Goal: Task Accomplishment & Management: Manage account settings

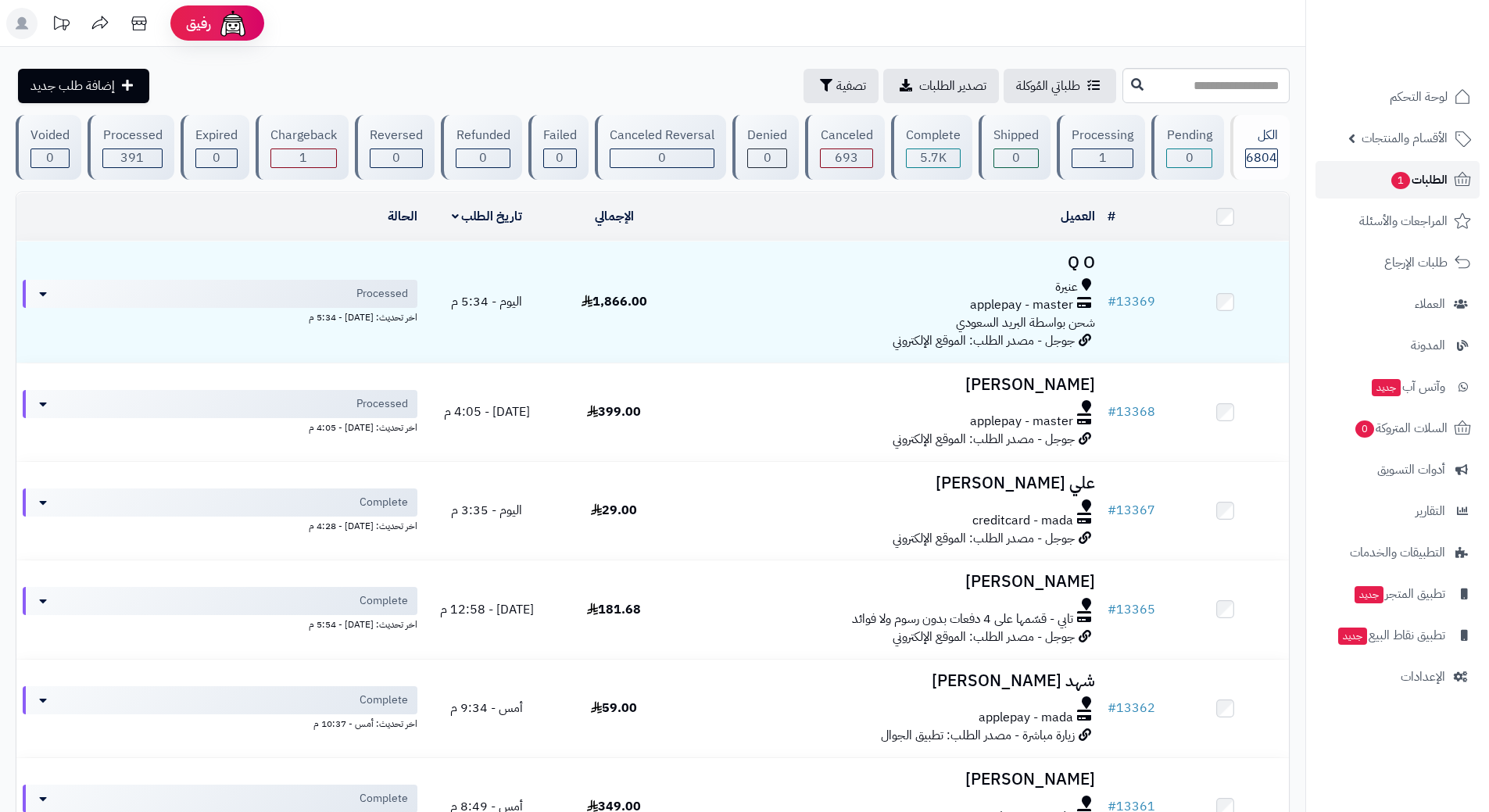
click at [1341, 180] on link "الطلبات 1" at bounding box center [1397, 179] width 164 height 38
click at [1369, 171] on link "الطلبات" at bounding box center [1397, 179] width 164 height 38
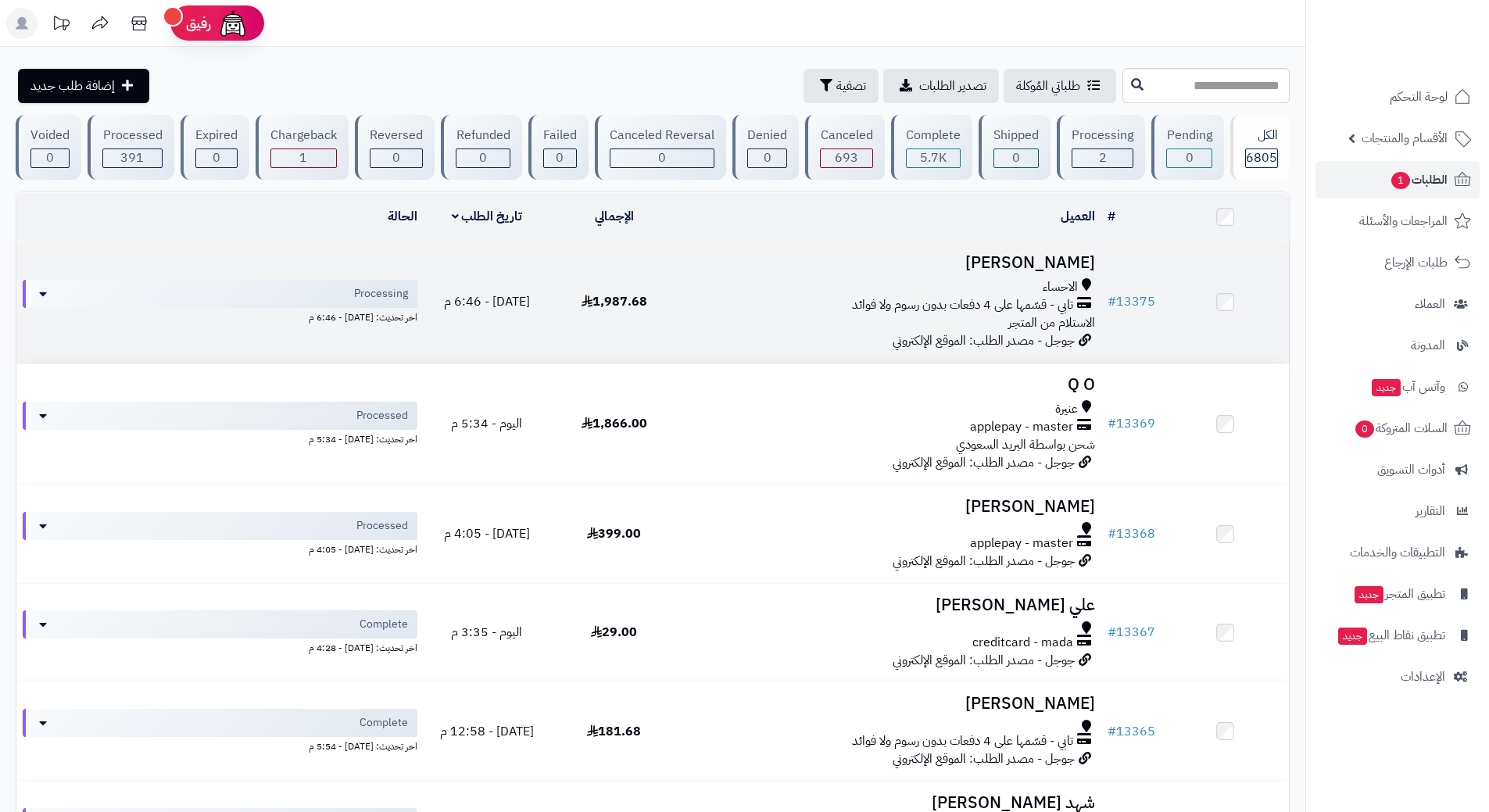
click at [729, 312] on div "الاحساء تابي - قسّمها على 4 دفعات بدون رسوم ولا فوائد الاستلام من المتجر" at bounding box center [890, 305] width 411 height 54
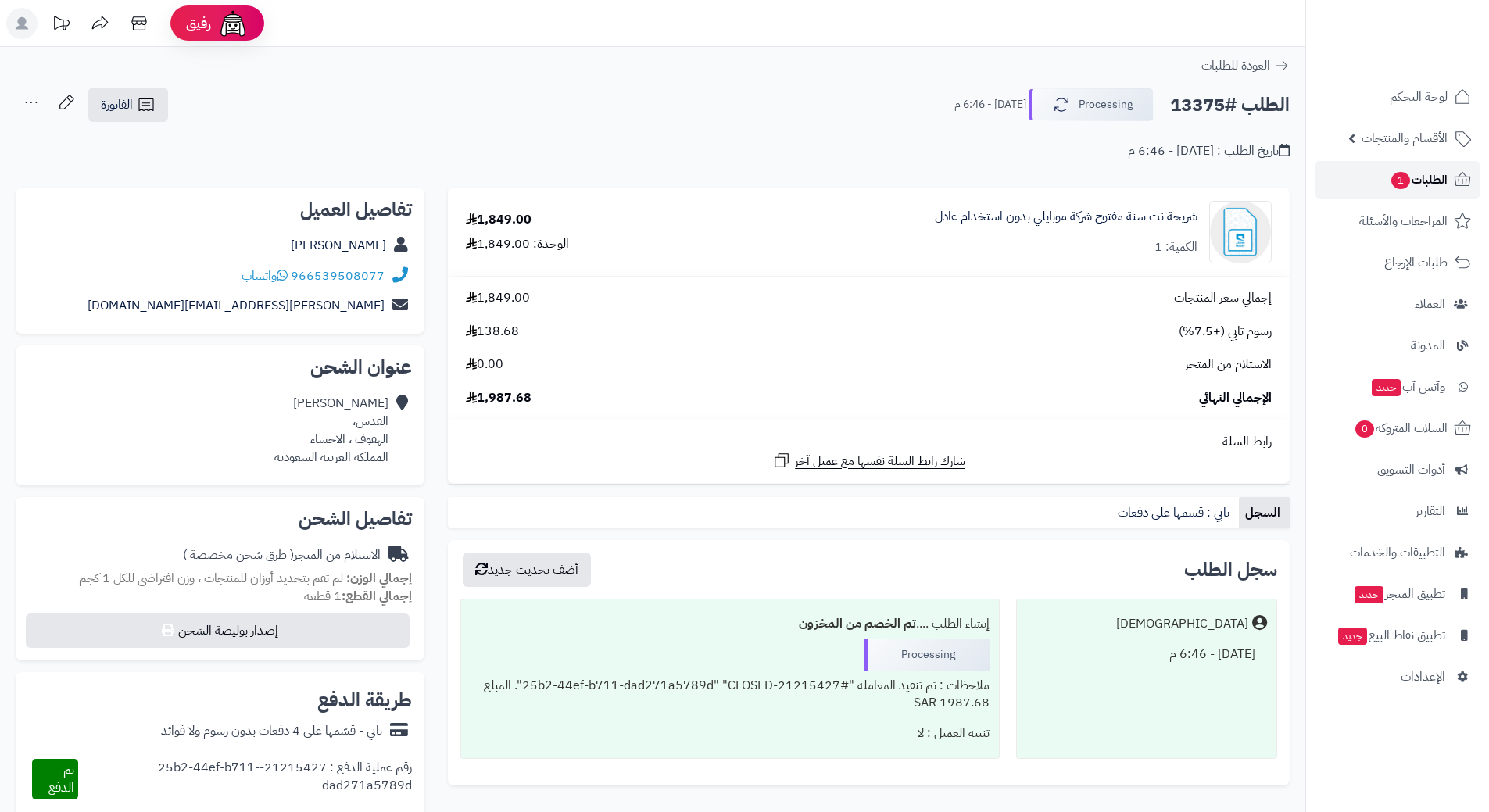
click at [1368, 179] on link "الطلبات 1" at bounding box center [1397, 179] width 164 height 38
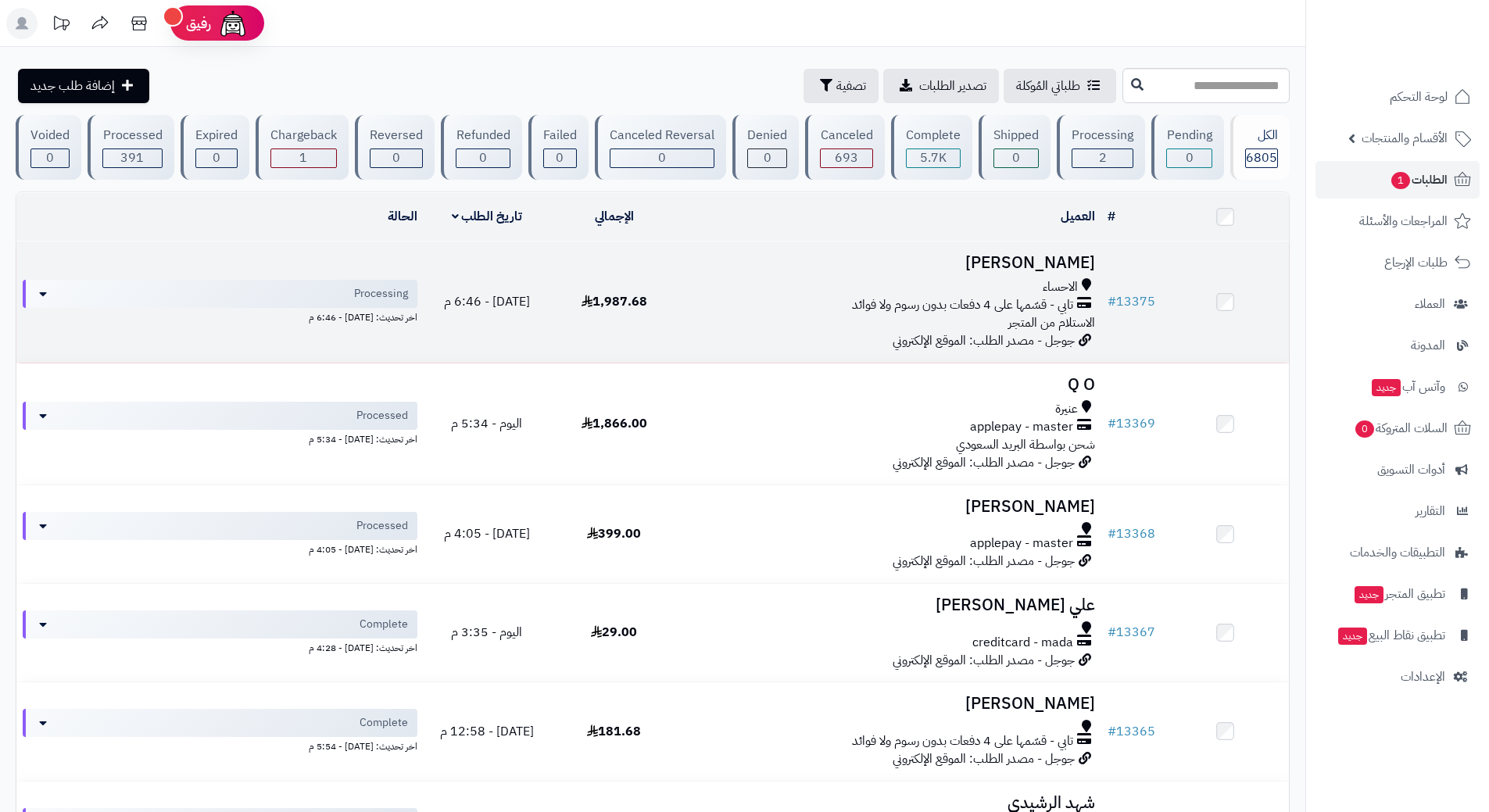
click at [756, 278] on div "الاحساء" at bounding box center [890, 287] width 411 height 18
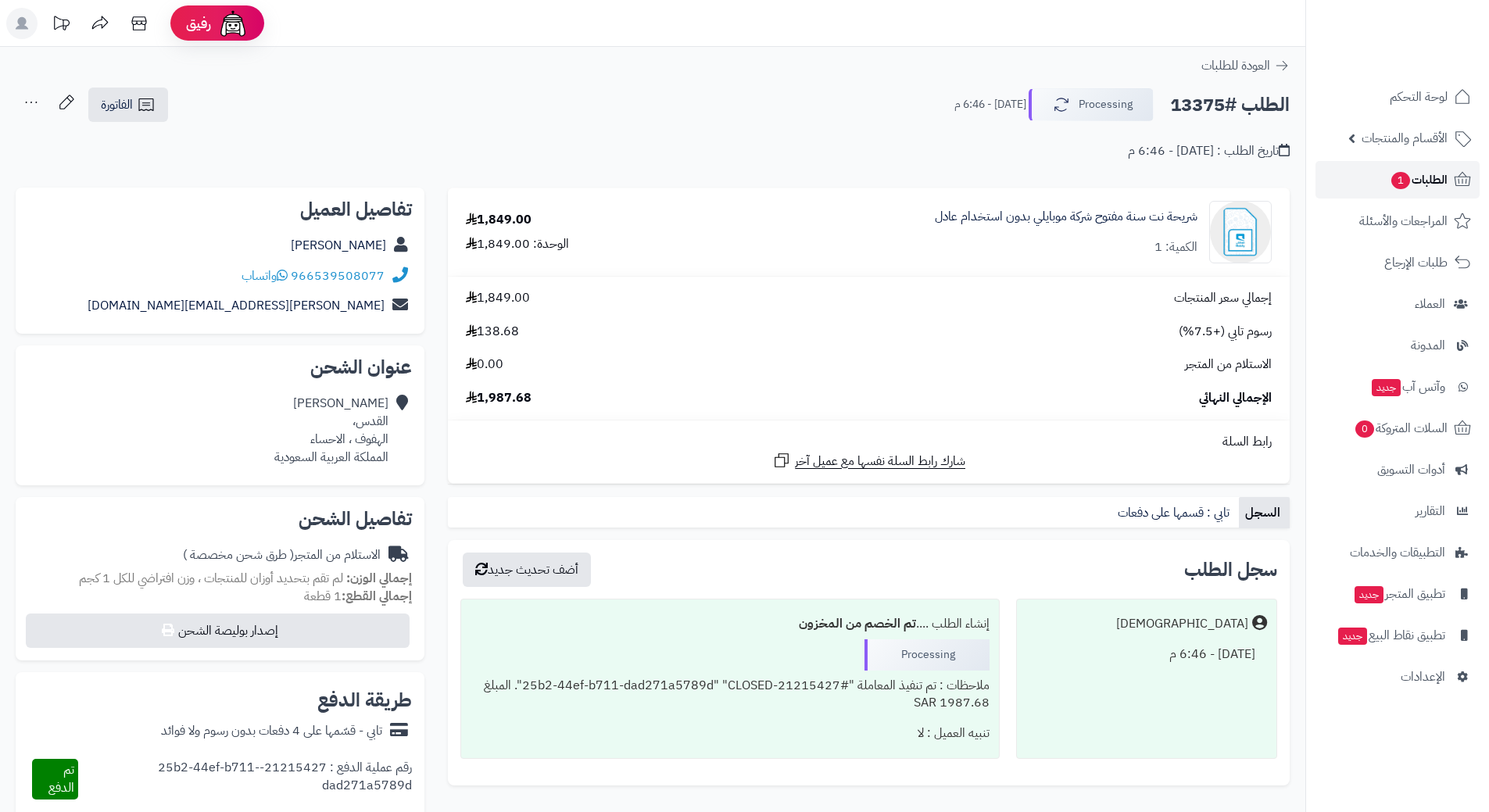
click at [1422, 171] on span "الطلبات 1" at bounding box center [1418, 179] width 58 height 22
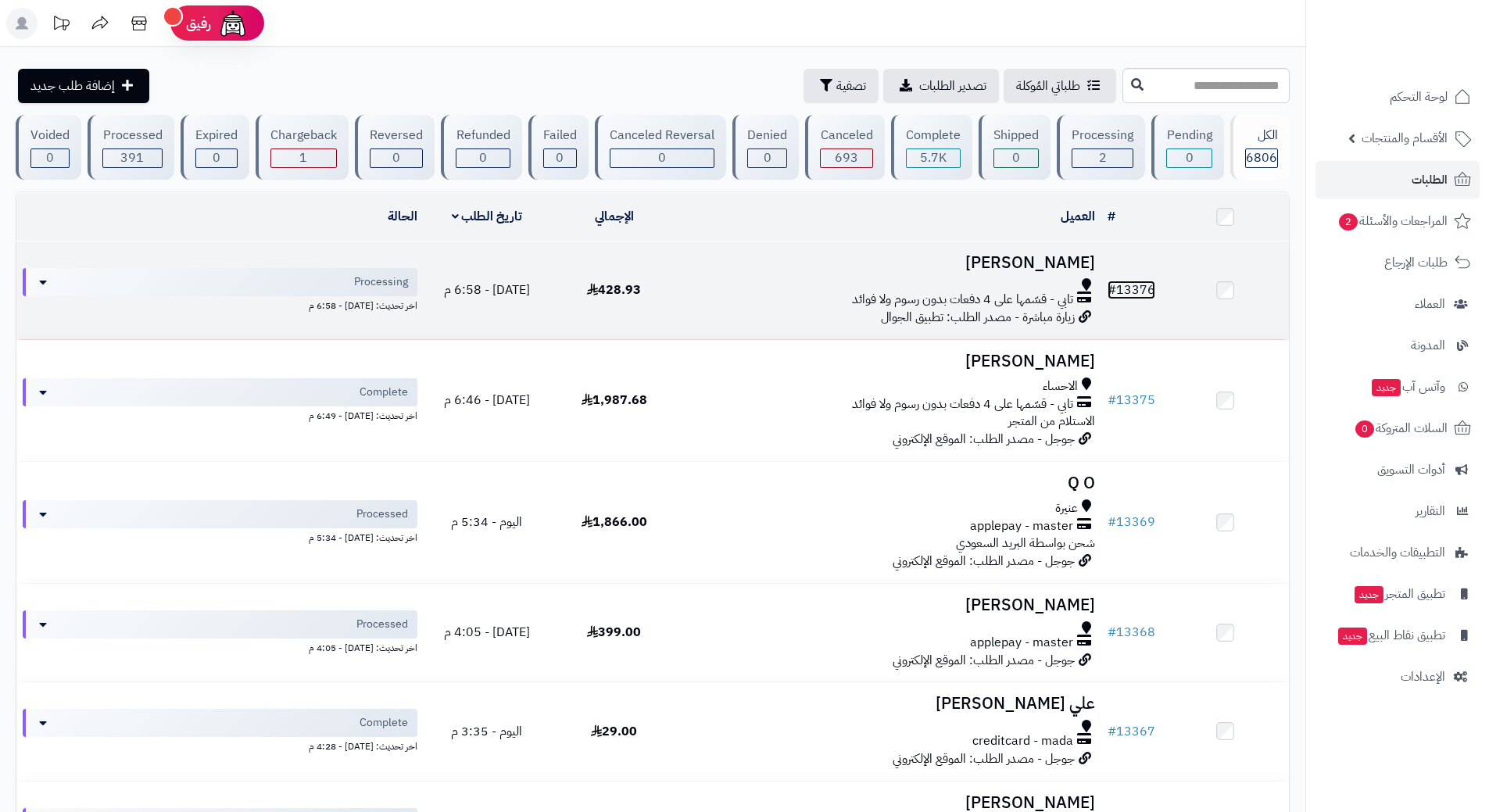
click at [1138, 291] on link "# 13376" at bounding box center [1131, 289] width 47 height 19
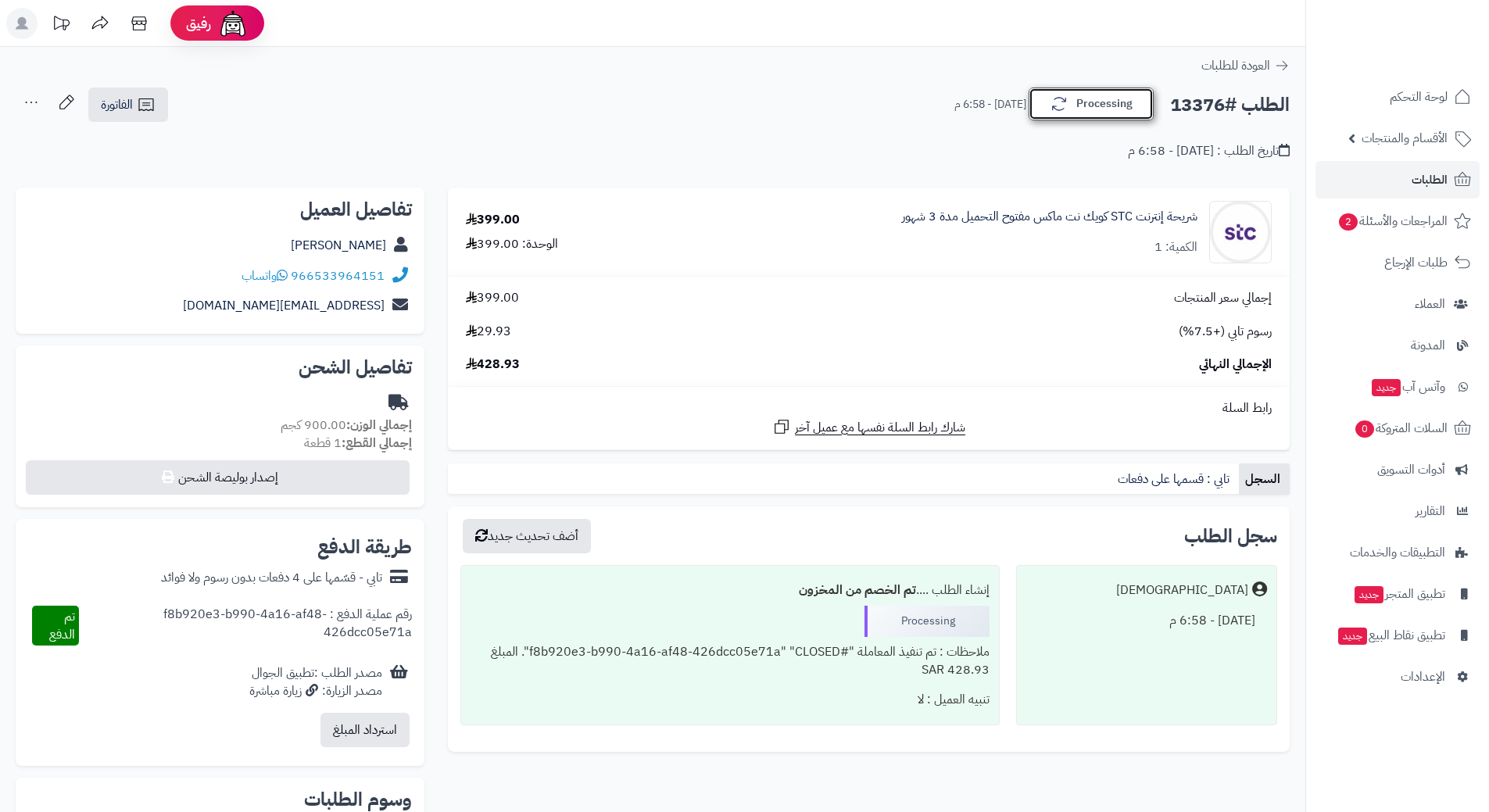
click at [1076, 110] on button "Processing" at bounding box center [1090, 104] width 125 height 33
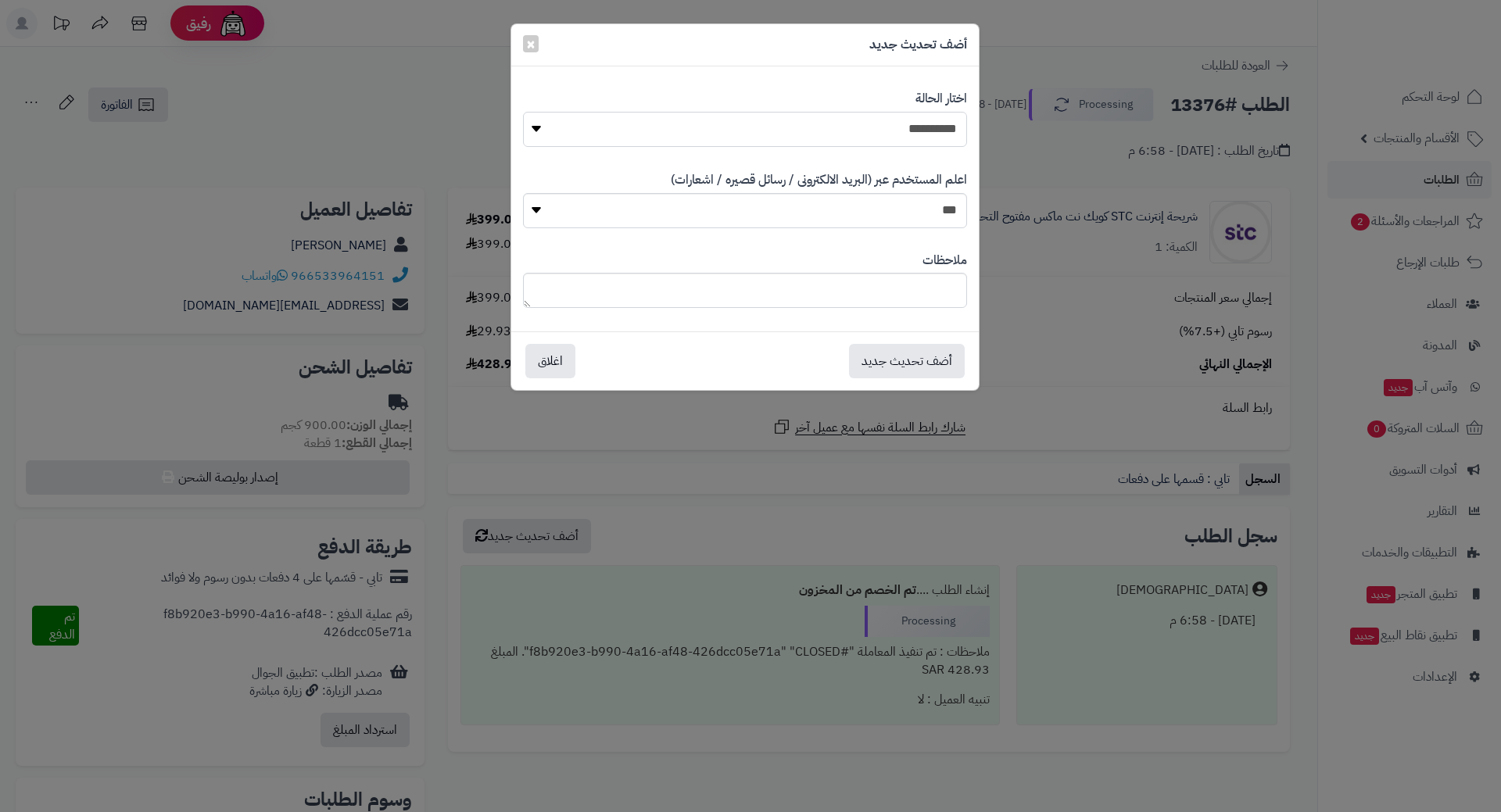
click at [936, 138] on select "**********" at bounding box center [745, 129] width 444 height 35
select select "*"
click at [523, 112] on select "**********" at bounding box center [745, 129] width 444 height 35
click at [897, 355] on button "أضف تحديث جديد" at bounding box center [907, 360] width 116 height 34
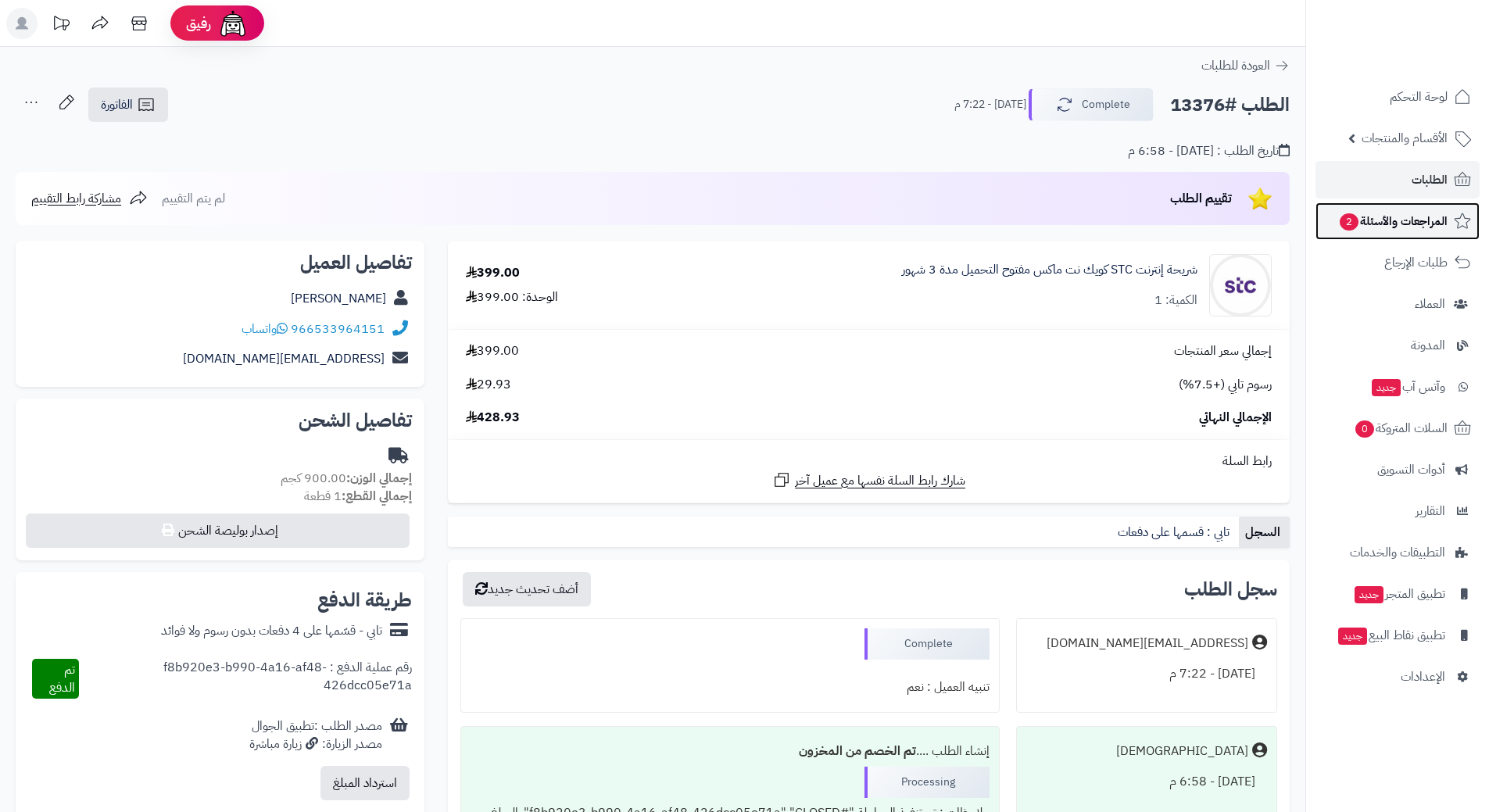
click at [1386, 223] on span "المراجعات والأسئلة 2" at bounding box center [1393, 221] width 109 height 22
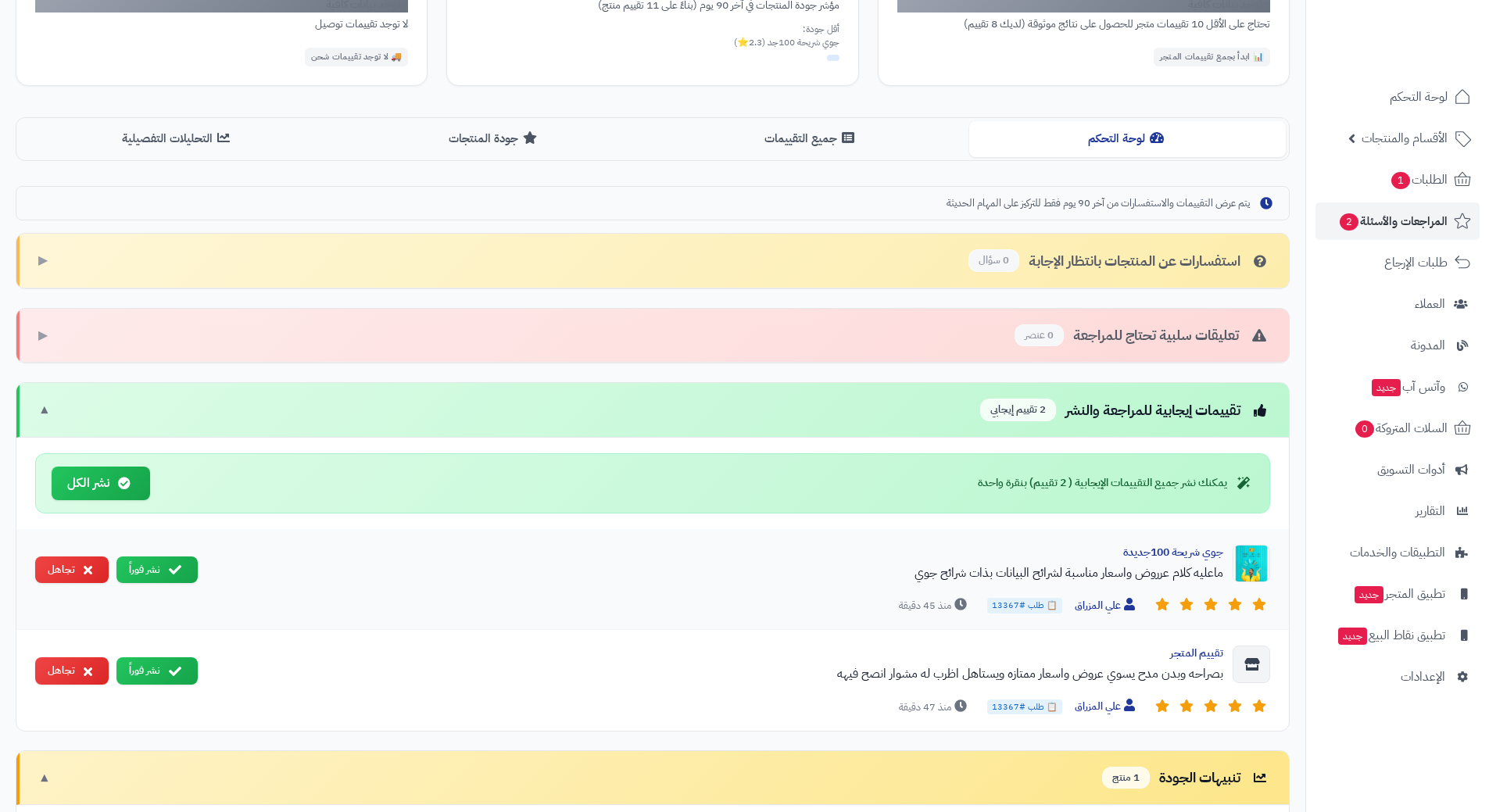
scroll to position [312, 0]
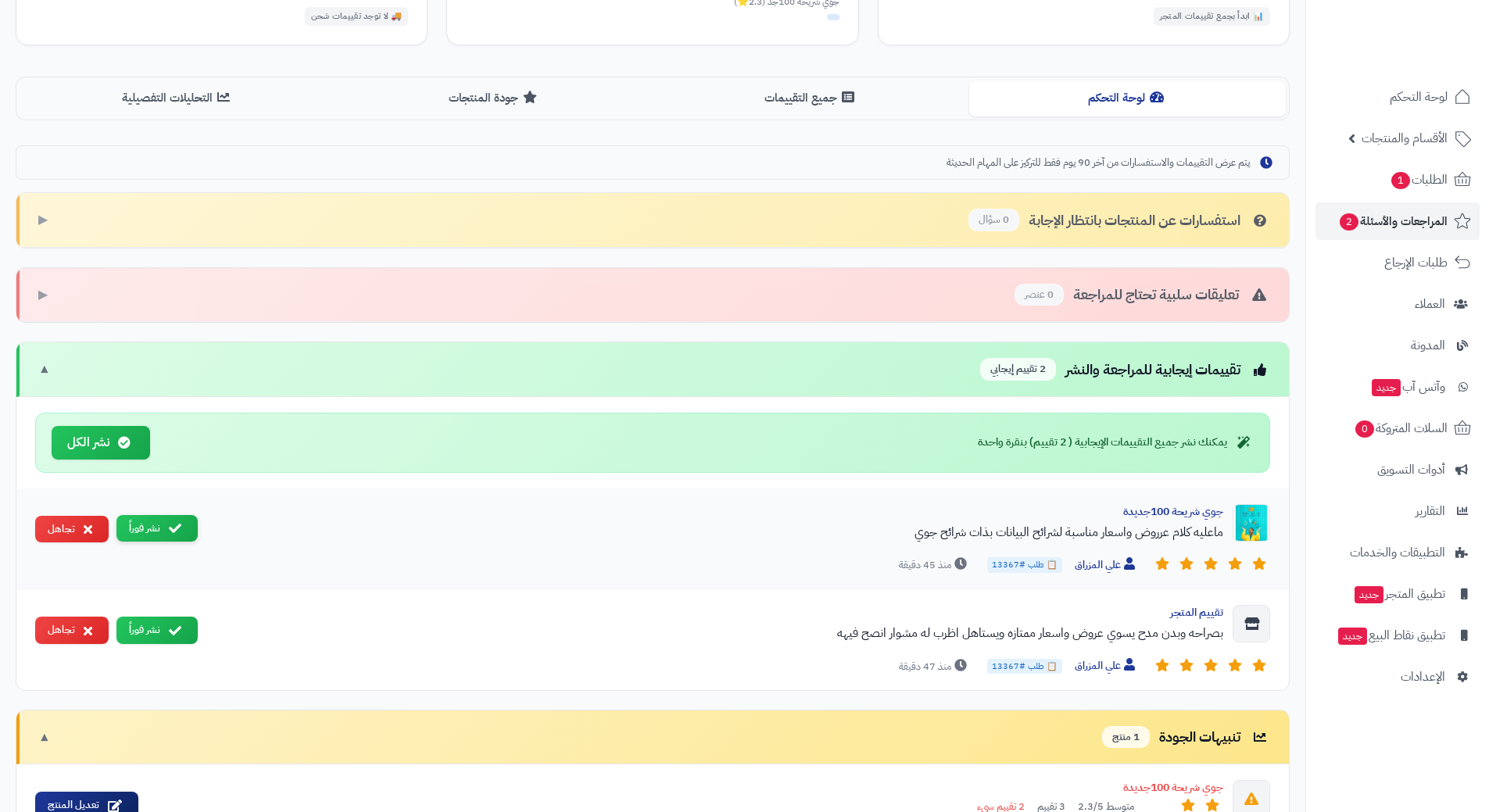
click at [161, 522] on button "نشر فوراً" at bounding box center [157, 529] width 82 height 28
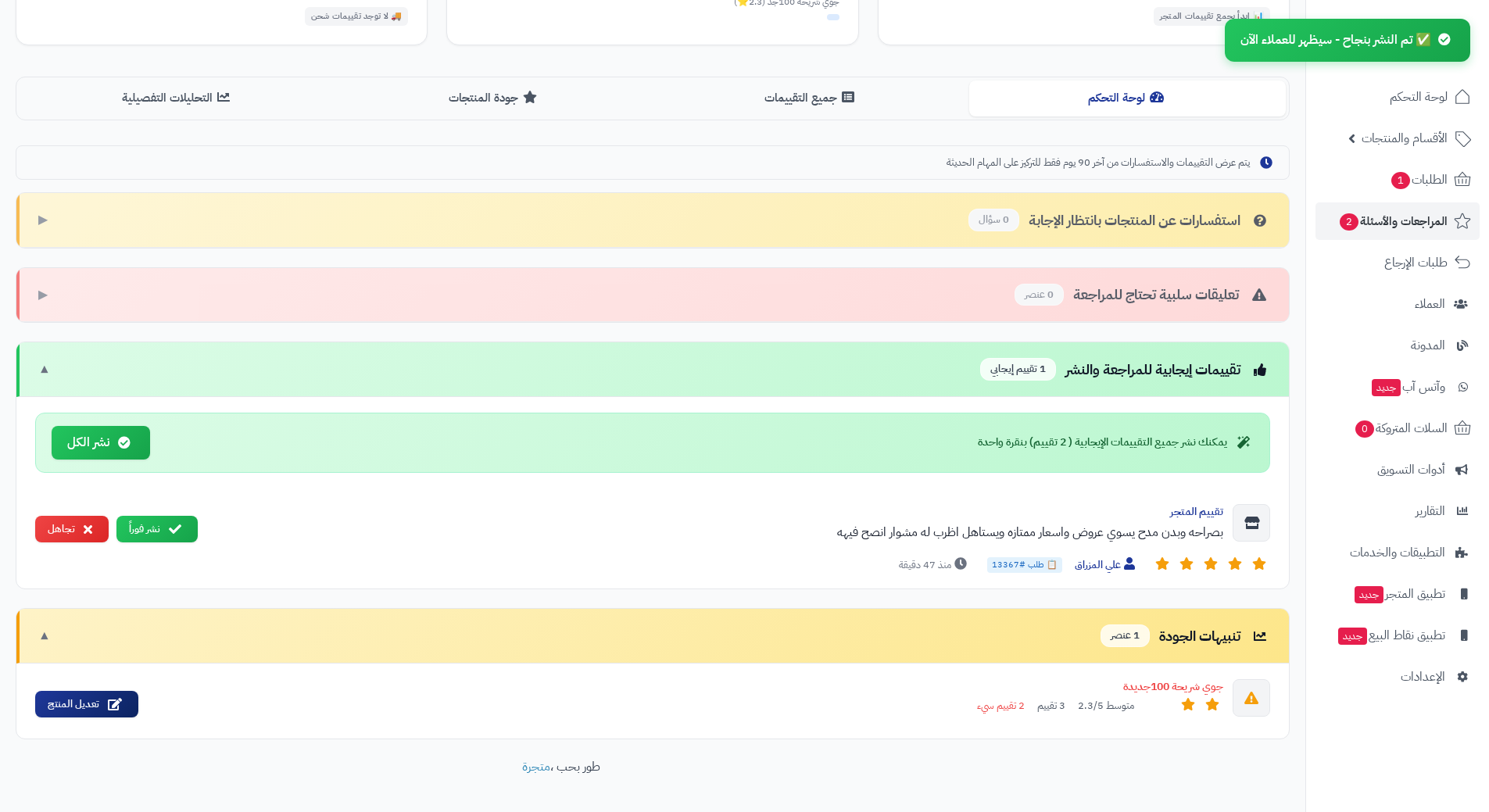
drag, startPoint x: 113, startPoint y: 446, endPoint x: 673, endPoint y: 51, distance: 685.3
click at [113, 445] on button "نشر الكل" at bounding box center [100, 442] width 99 height 33
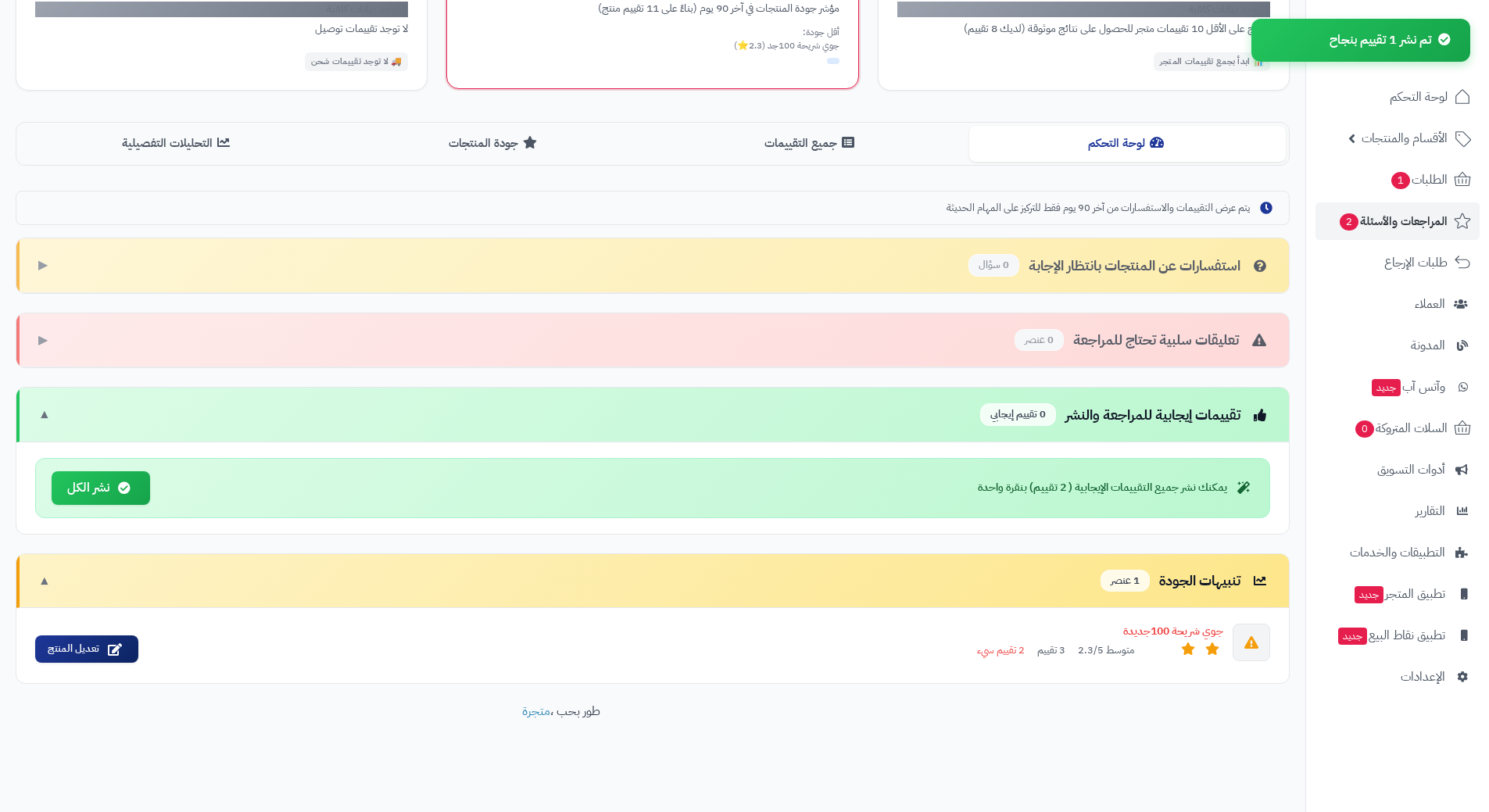
scroll to position [267, 0]
click at [104, 481] on button "نشر الكل" at bounding box center [100, 487] width 99 height 33
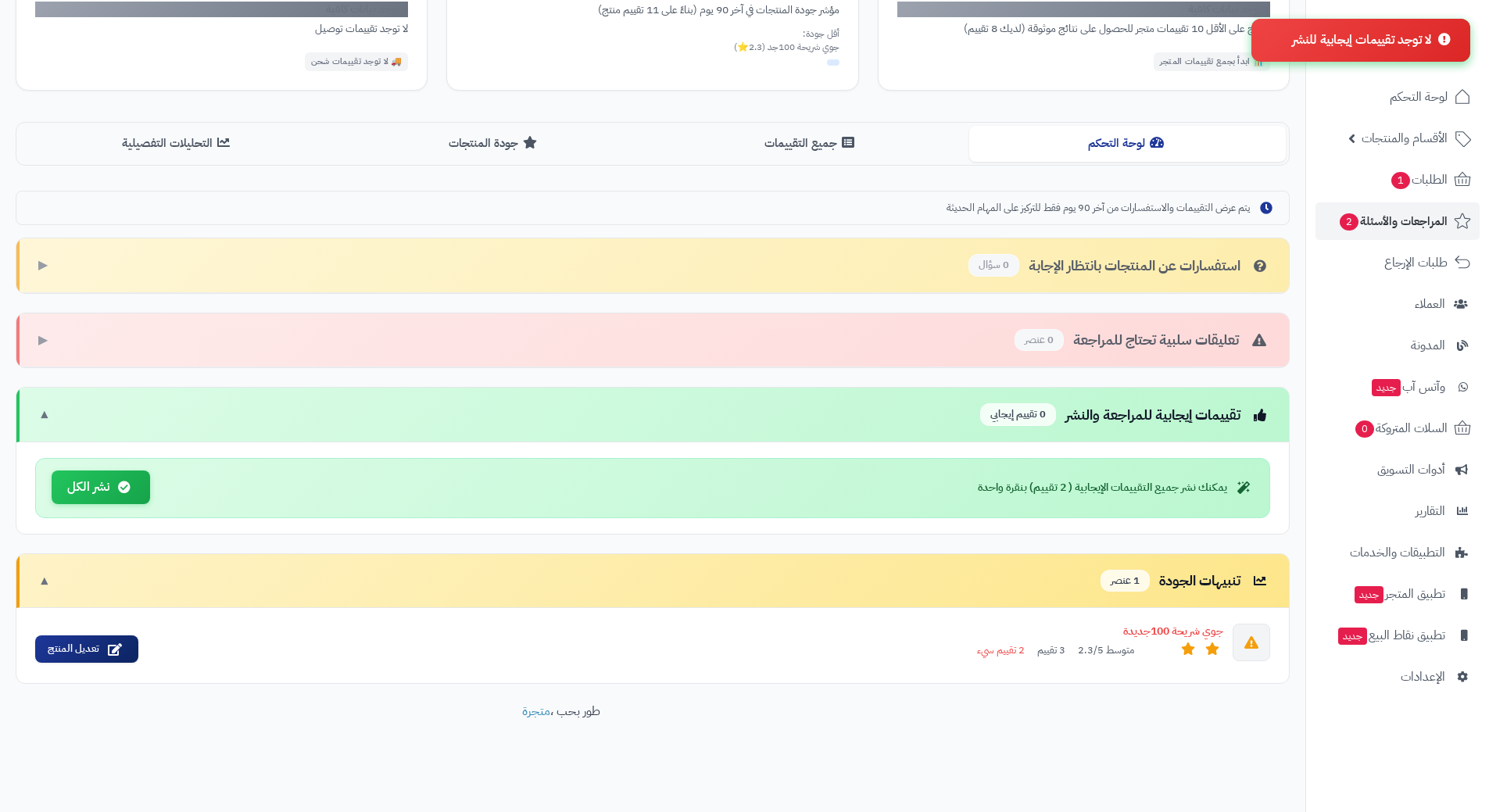
click at [104, 485] on button "نشر الكل" at bounding box center [100, 487] width 99 height 33
drag, startPoint x: 104, startPoint y: 485, endPoint x: 162, endPoint y: 485, distance: 58.0
click at [104, 485] on button "نشر الكل" at bounding box center [100, 487] width 99 height 33
click at [1381, 228] on span "المراجعات والأسئلة 2" at bounding box center [1393, 221] width 109 height 22
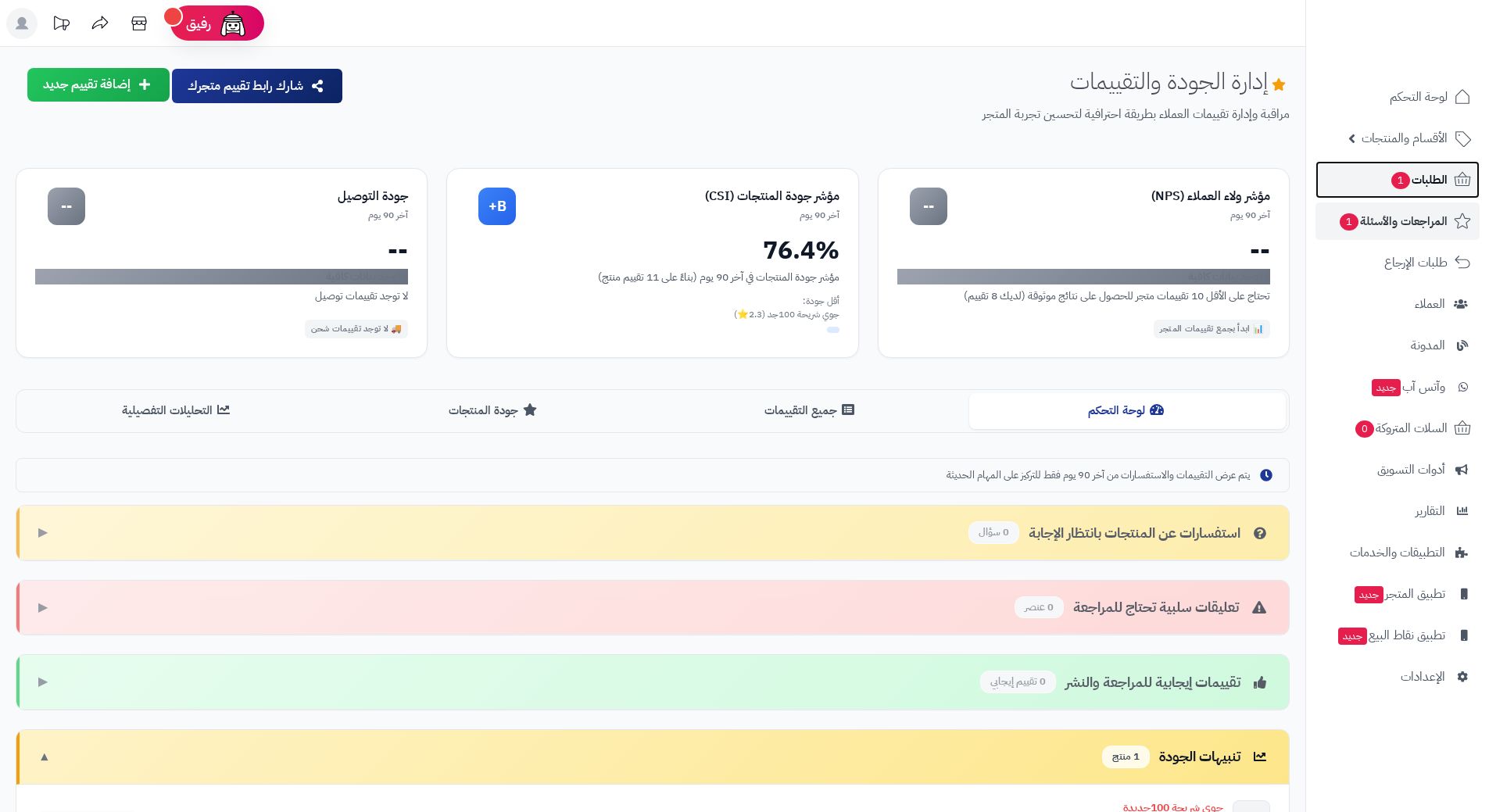
click at [1346, 173] on link "الطلبات 1" at bounding box center [1397, 179] width 164 height 38
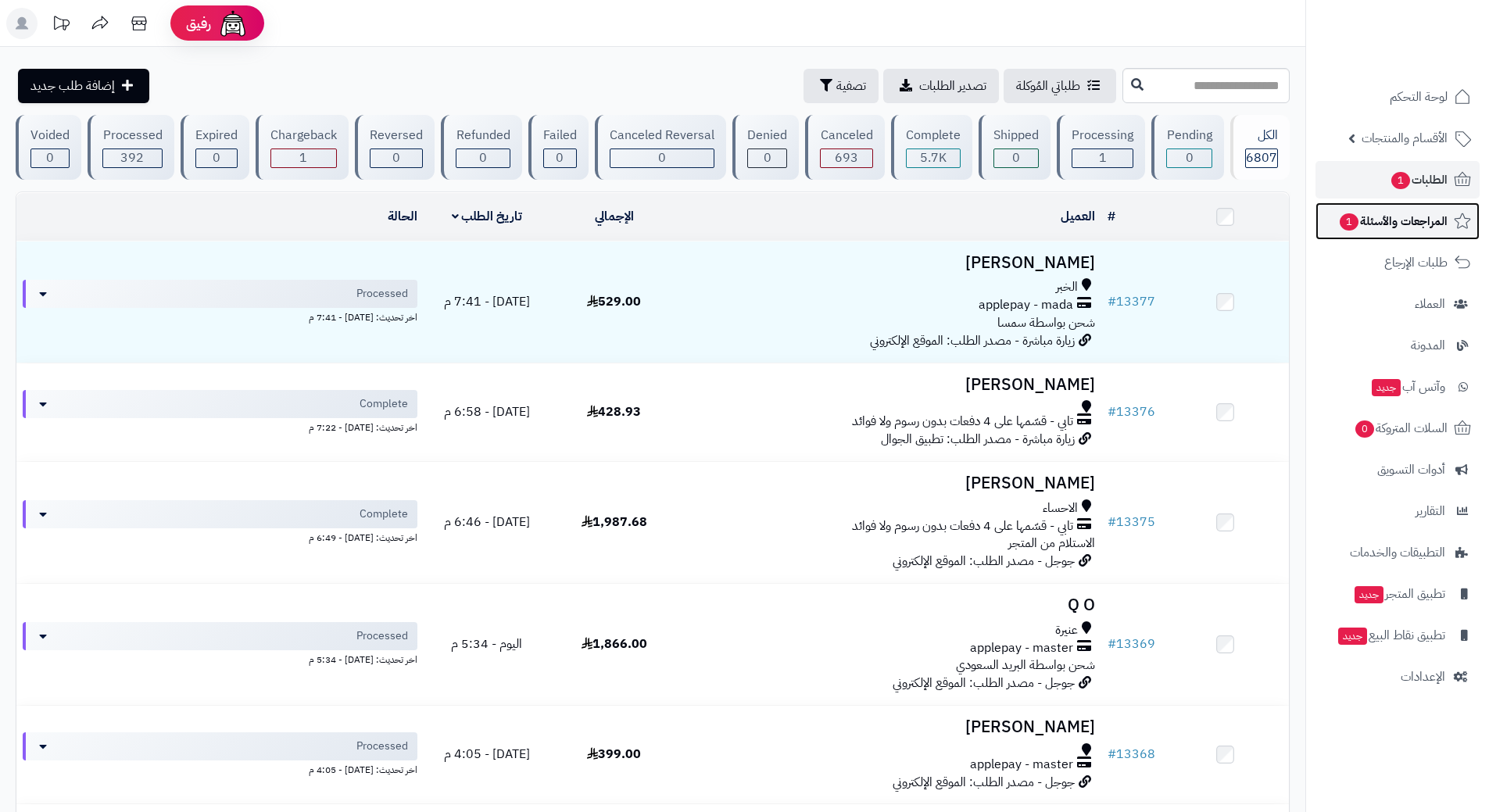
click at [1356, 232] on link "المراجعات والأسئلة 1" at bounding box center [1397, 221] width 164 height 38
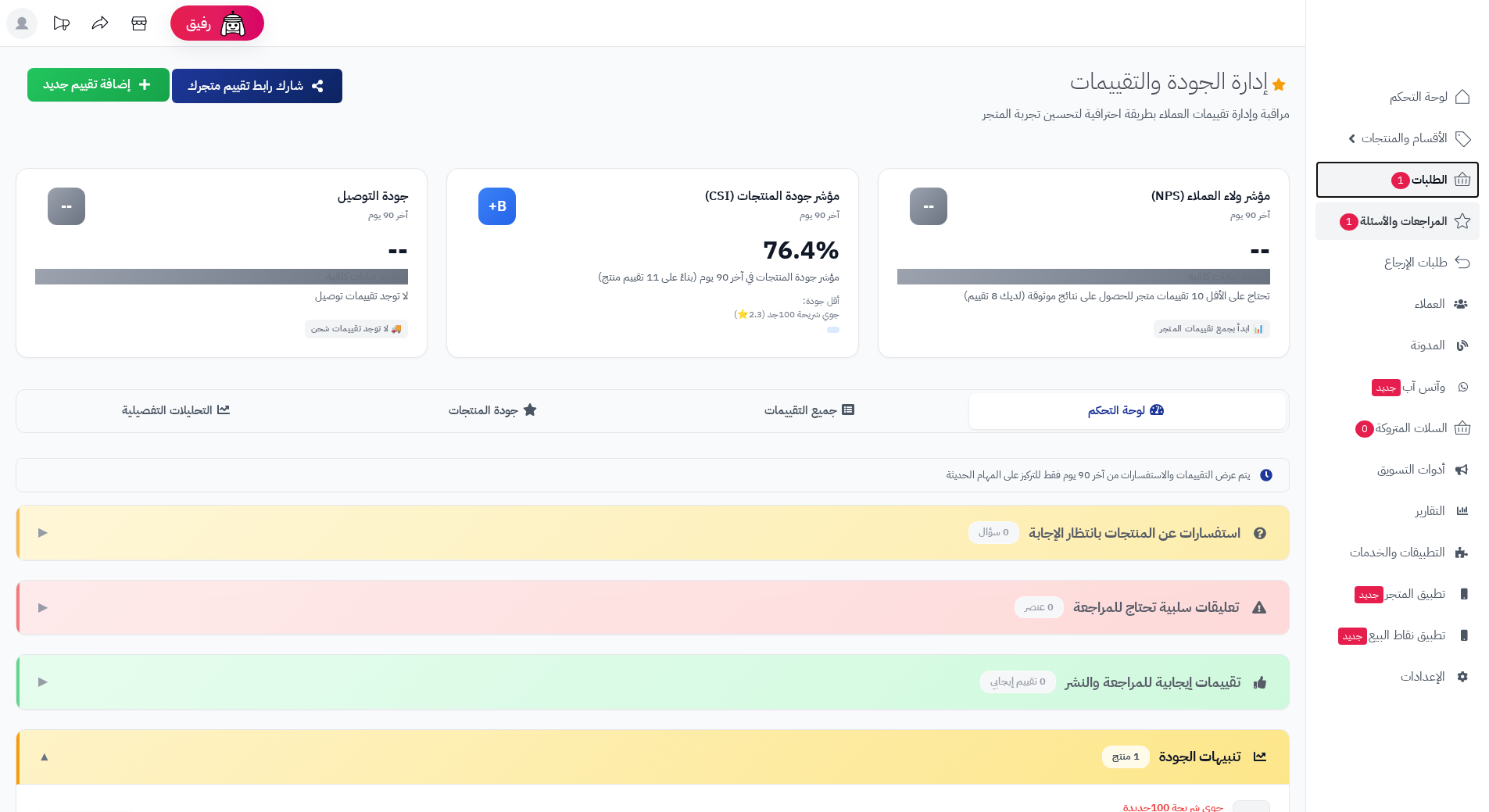
click at [1366, 185] on link "الطلبات 1" at bounding box center [1397, 179] width 164 height 38
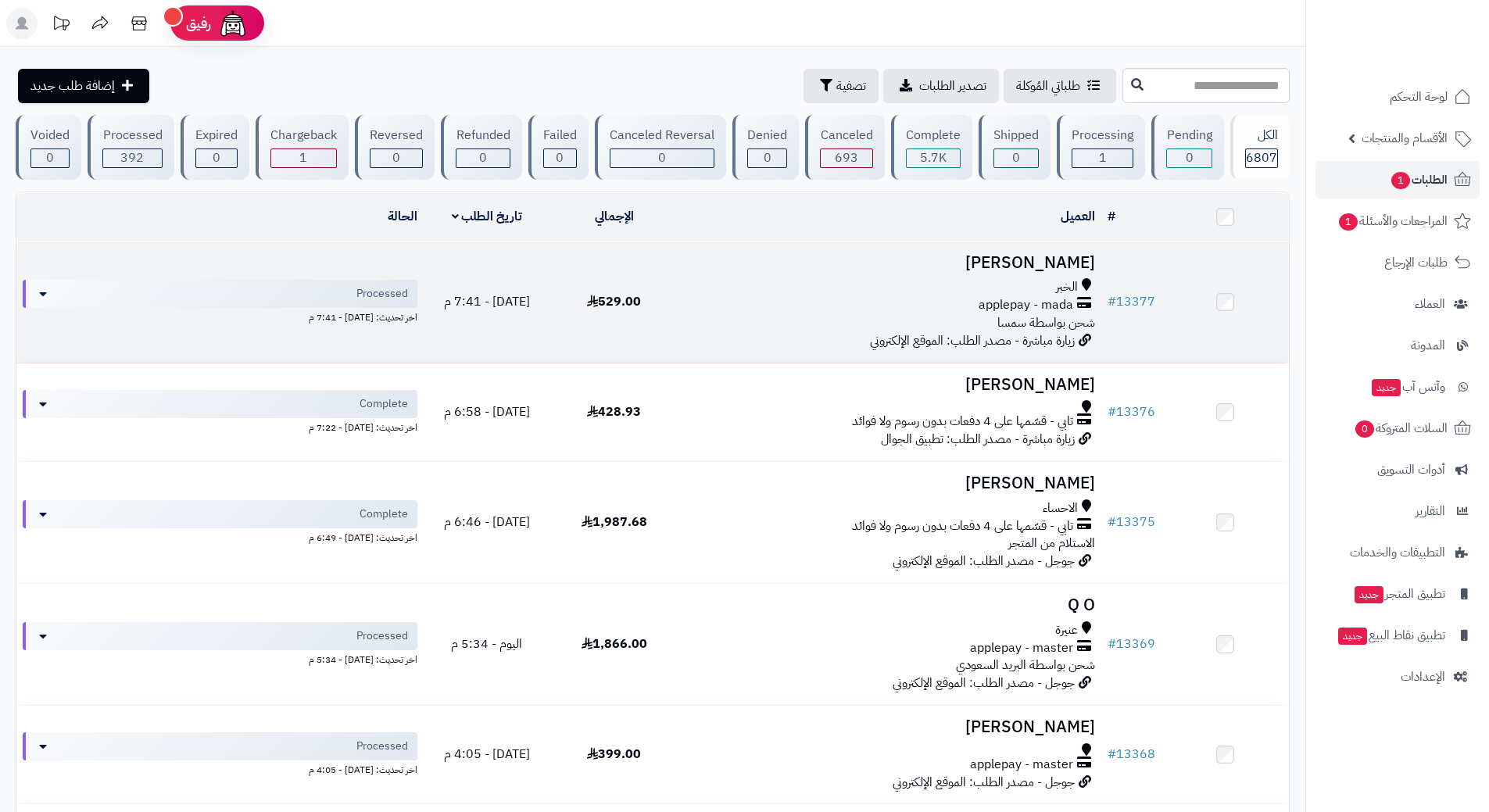
click at [762, 317] on div "الخبر applepay - mada شحن بواسطة سمسا" at bounding box center [890, 305] width 411 height 54
click at [762, 315] on div "الخبر applepay - mada شحن بواسطة سمسا" at bounding box center [890, 305] width 411 height 54
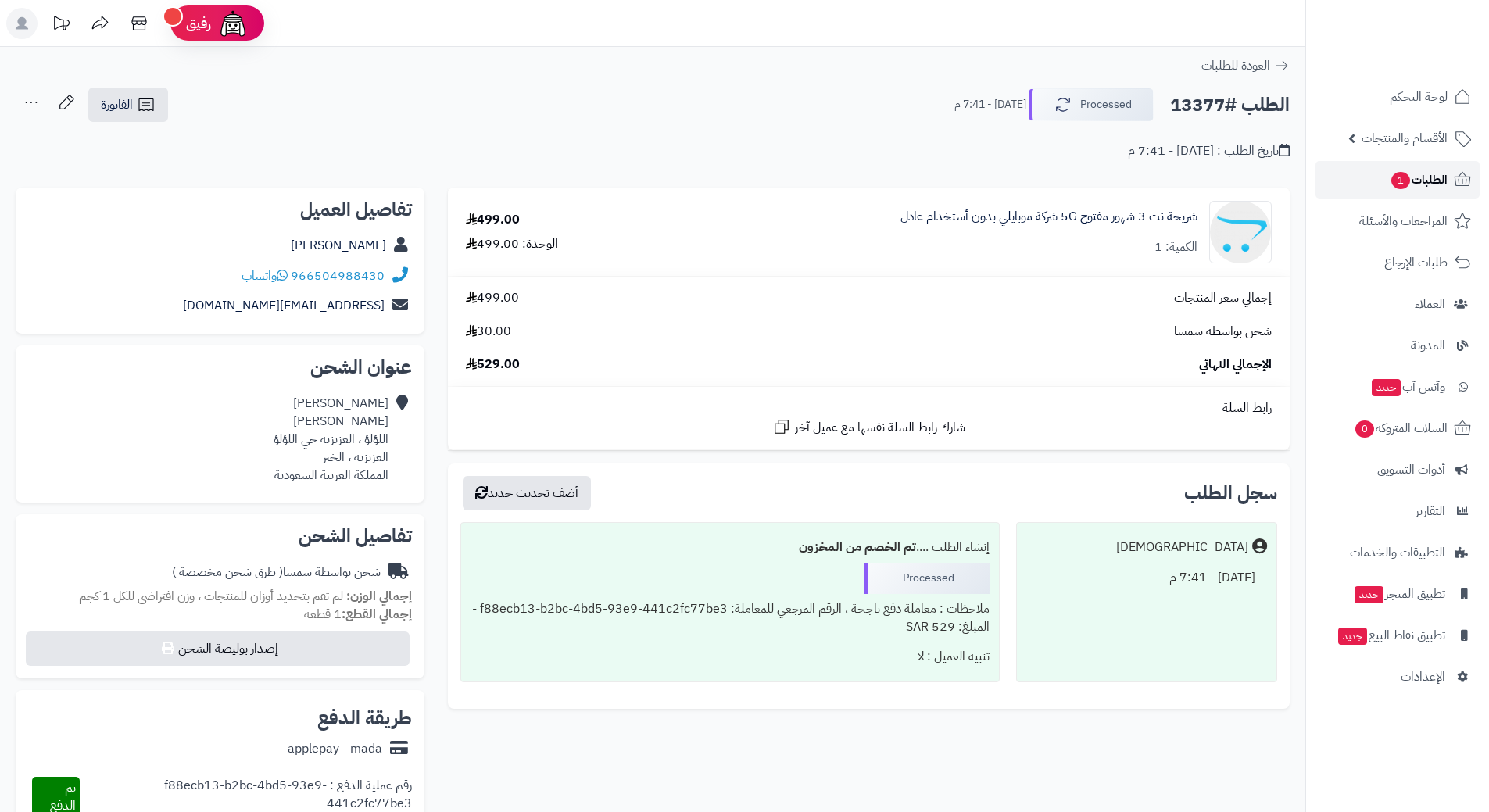
click at [1391, 182] on span "1" at bounding box center [1401, 181] width 20 height 18
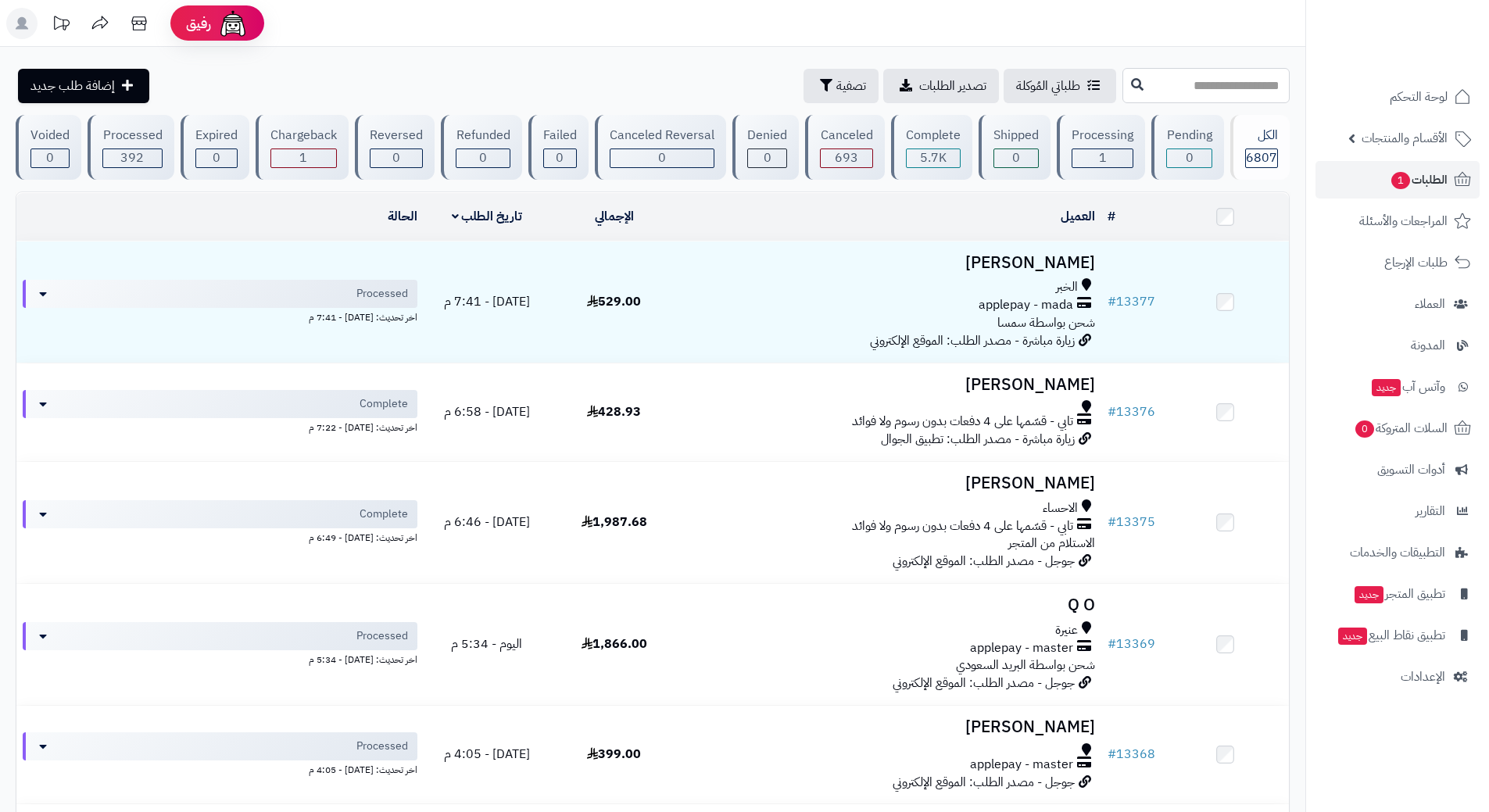
click at [1124, 73] on input "text" at bounding box center [1205, 85] width 167 height 35
type input "*****"
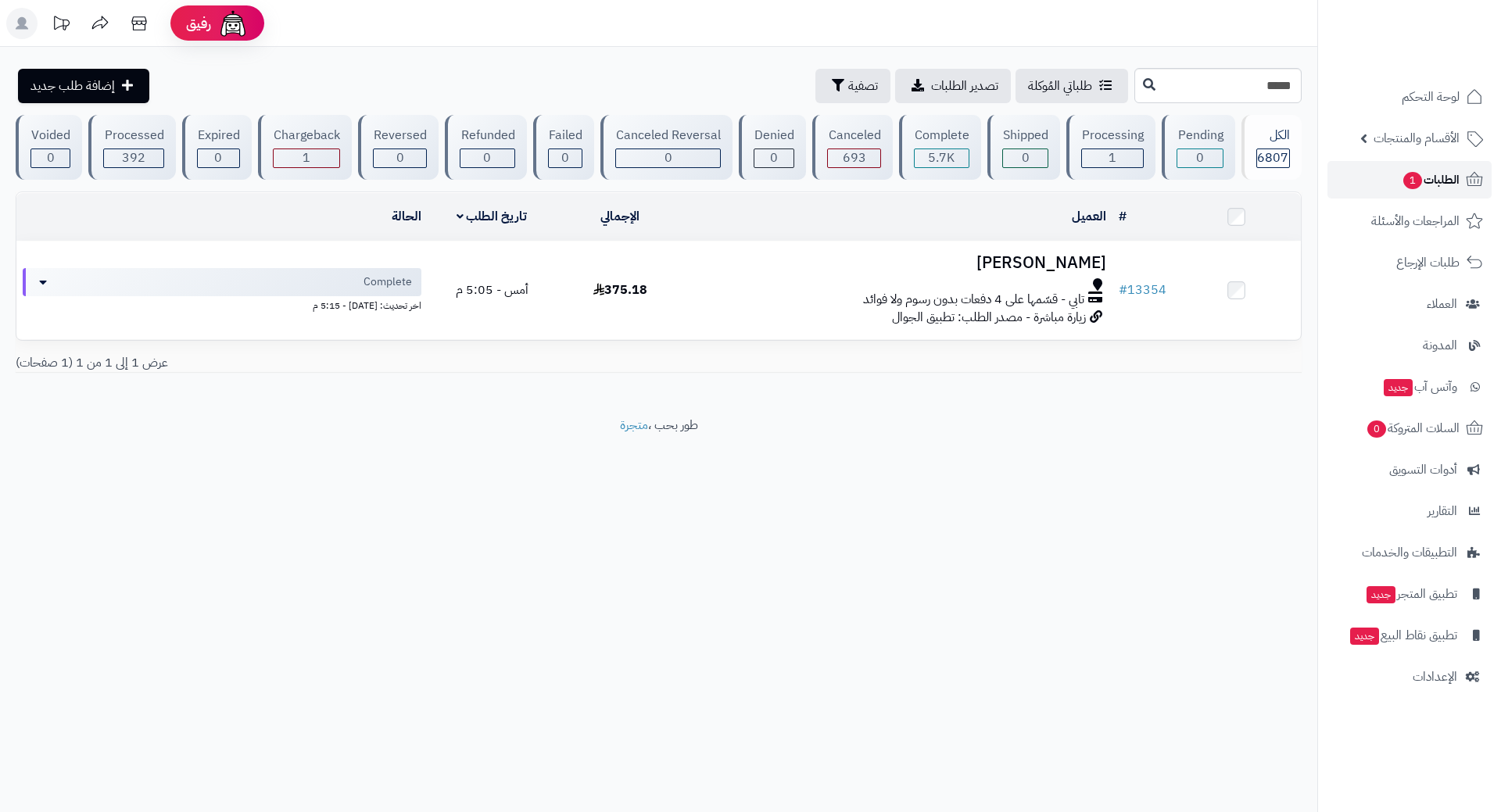
click at [1385, 186] on link "الطلبات 1" at bounding box center [1410, 179] width 164 height 38
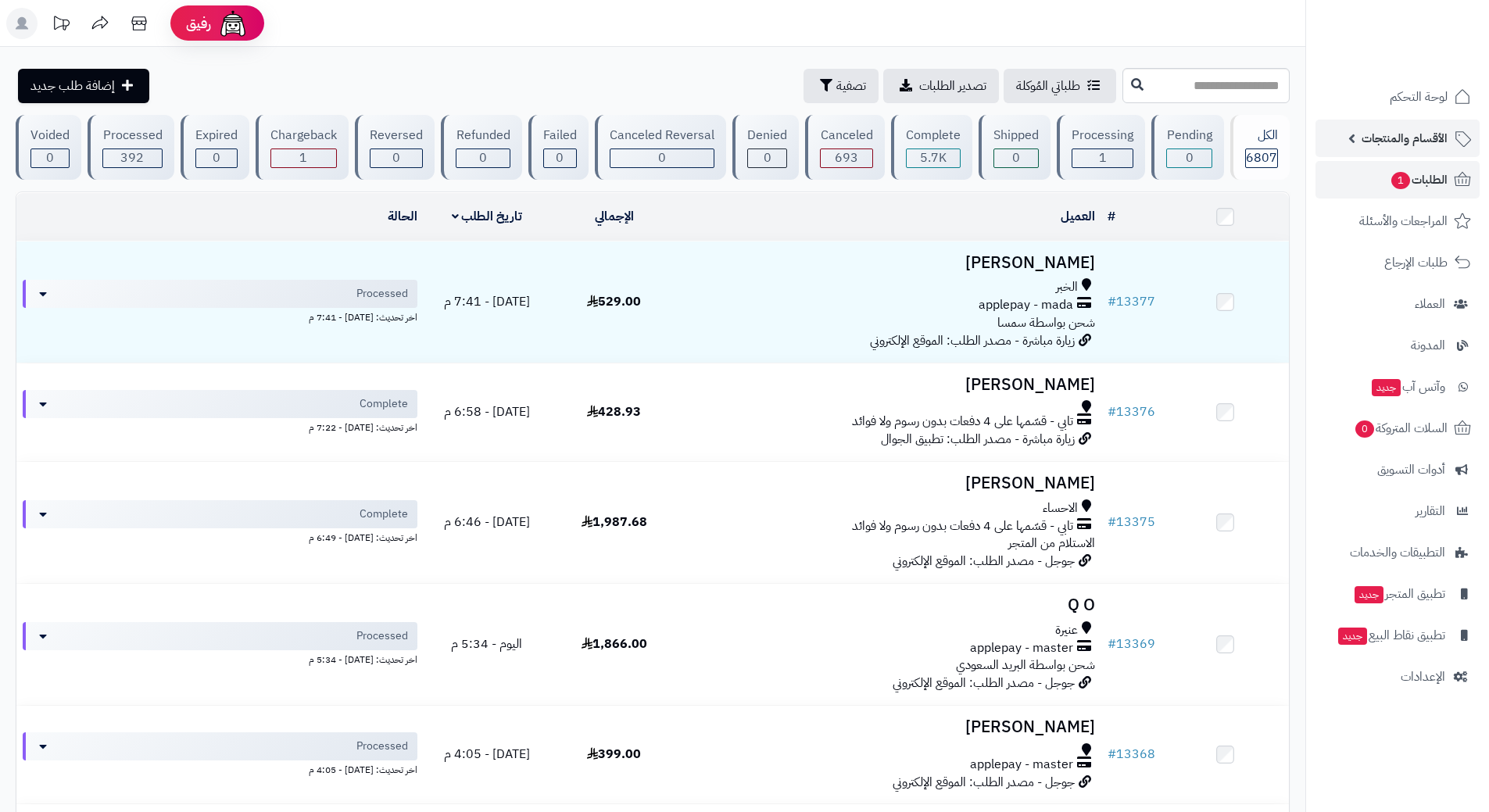
click at [1385, 143] on span "الأقسام والمنتجات" at bounding box center [1404, 138] width 86 height 22
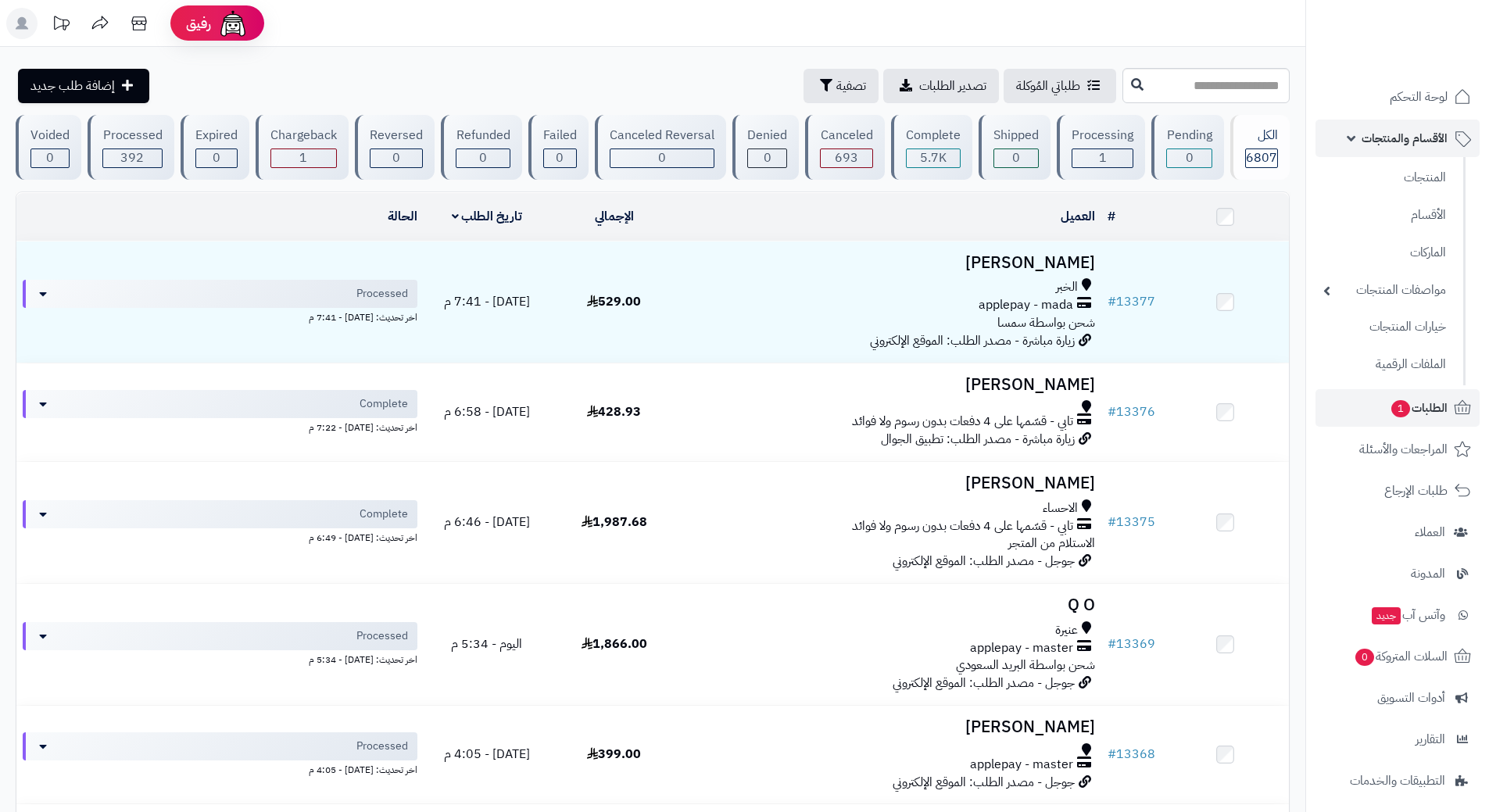
click at [1385, 142] on span "الأقسام والمنتجات" at bounding box center [1404, 138] width 86 height 22
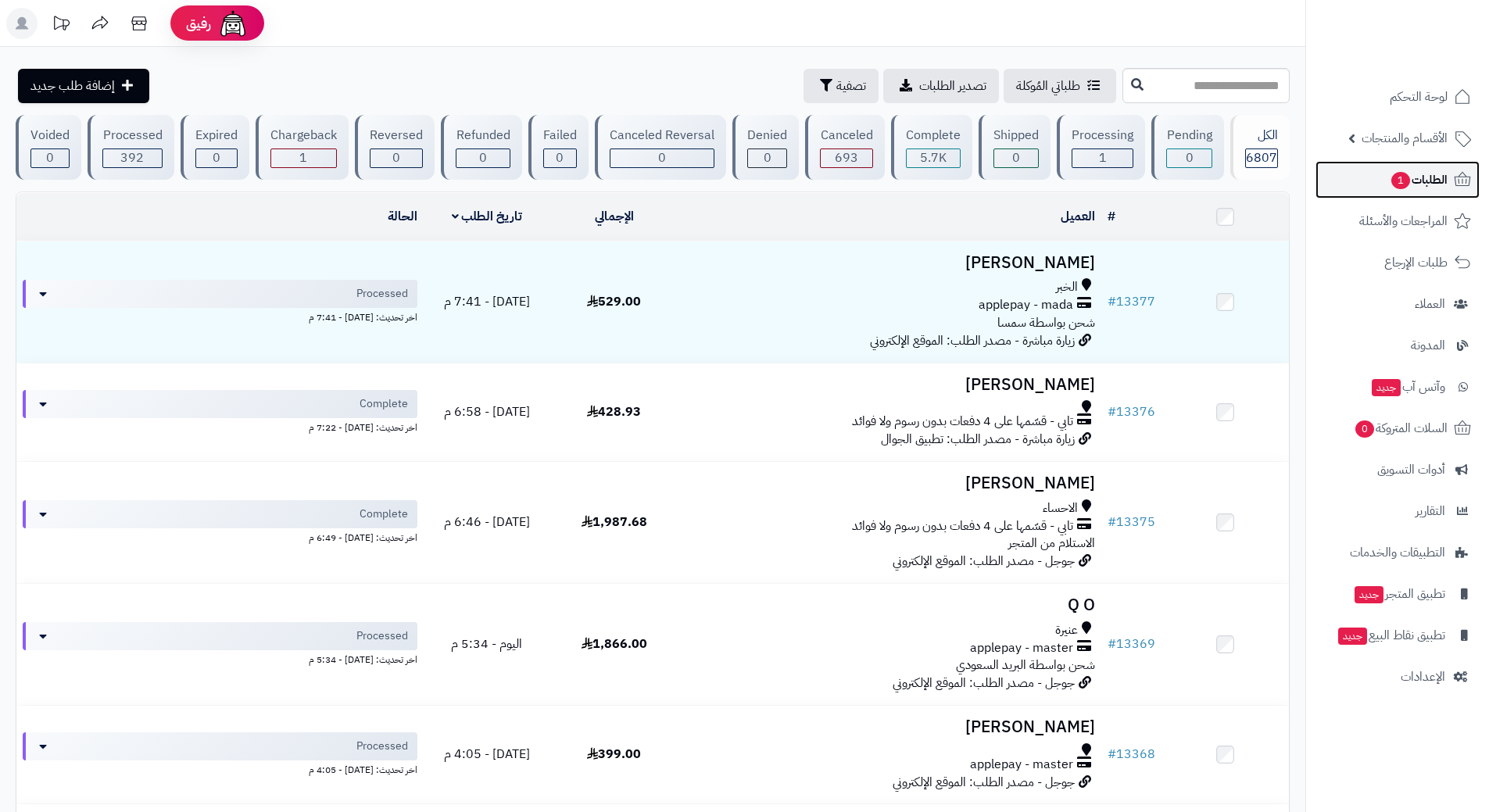
click at [1382, 174] on link "الطلبات 1" at bounding box center [1397, 179] width 164 height 38
click at [1382, 170] on link "الطلبات 1" at bounding box center [1397, 179] width 164 height 38
click at [1176, 77] on input "text" at bounding box center [1205, 85] width 167 height 35
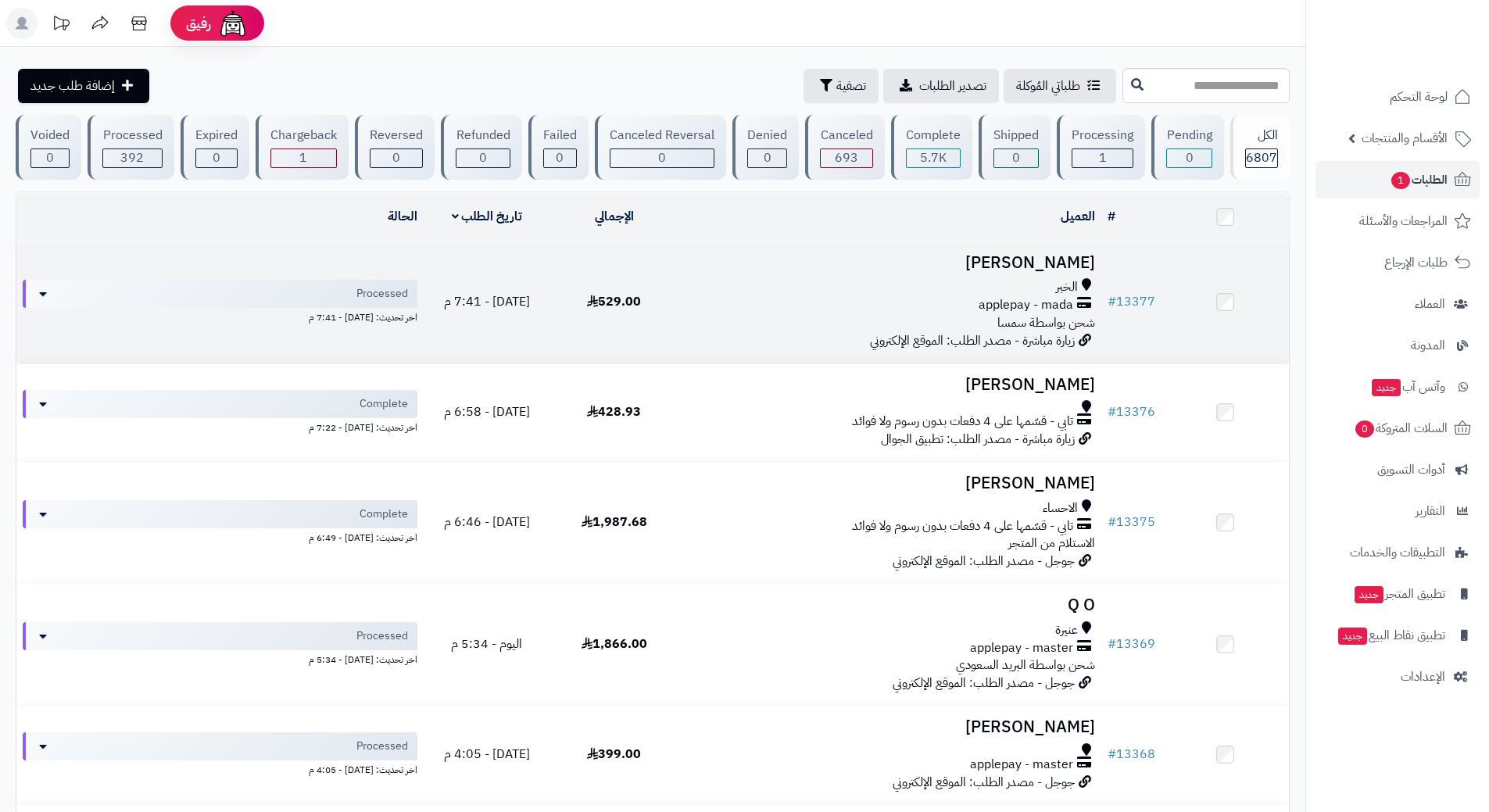
click at [851, 289] on div "الخبر" at bounding box center [890, 287] width 411 height 18
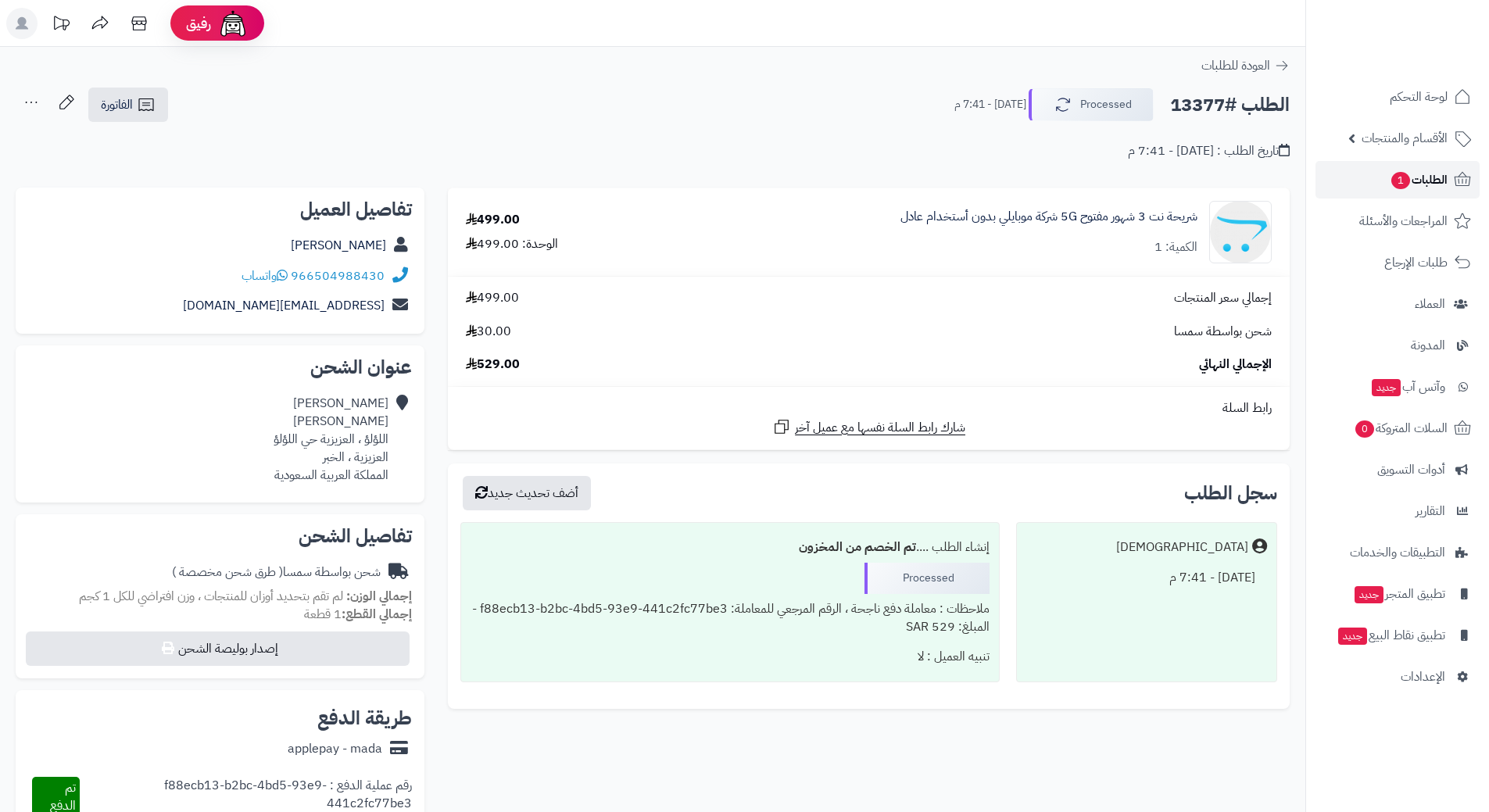
click at [1338, 174] on link "الطلبات 1" at bounding box center [1397, 179] width 164 height 38
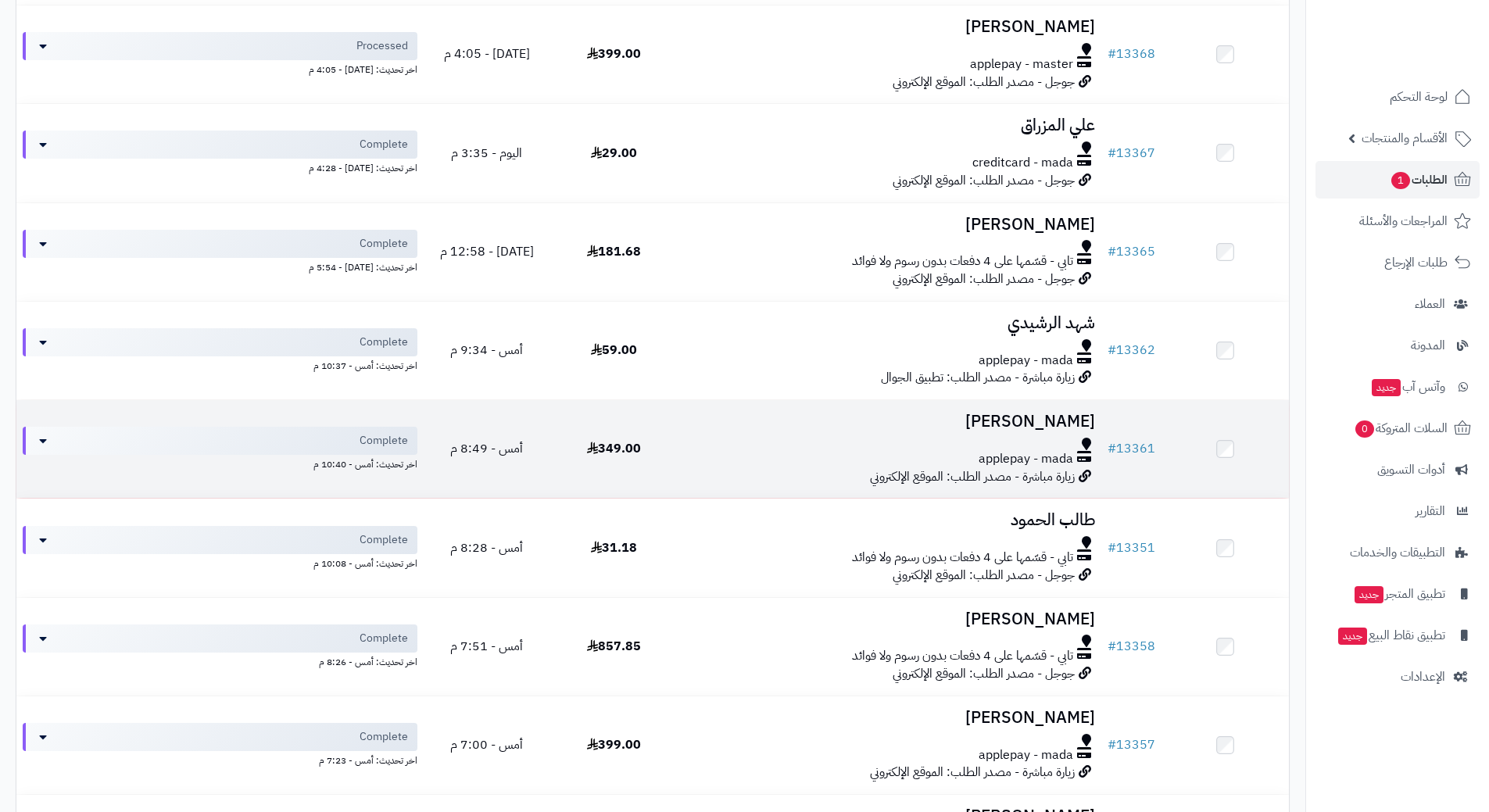
scroll to position [625, 0]
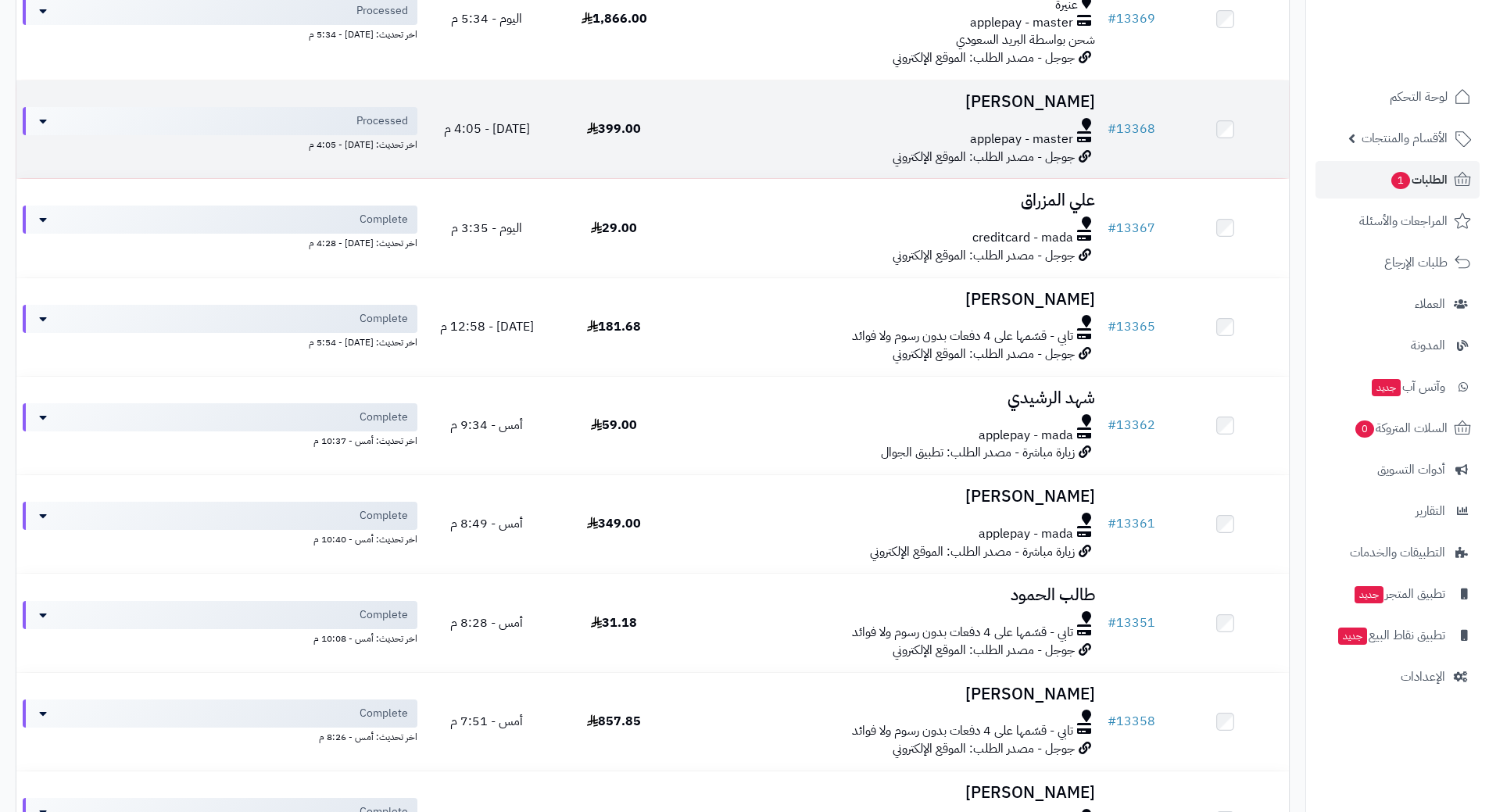
click at [736, 148] on td "[PERSON_NAME] applepay - master جوجل - مصدر الطلب: الموقع الإلكتروني" at bounding box center [890, 130] width 424 height 98
click at [760, 143] on div "applepay - master" at bounding box center [890, 139] width 411 height 18
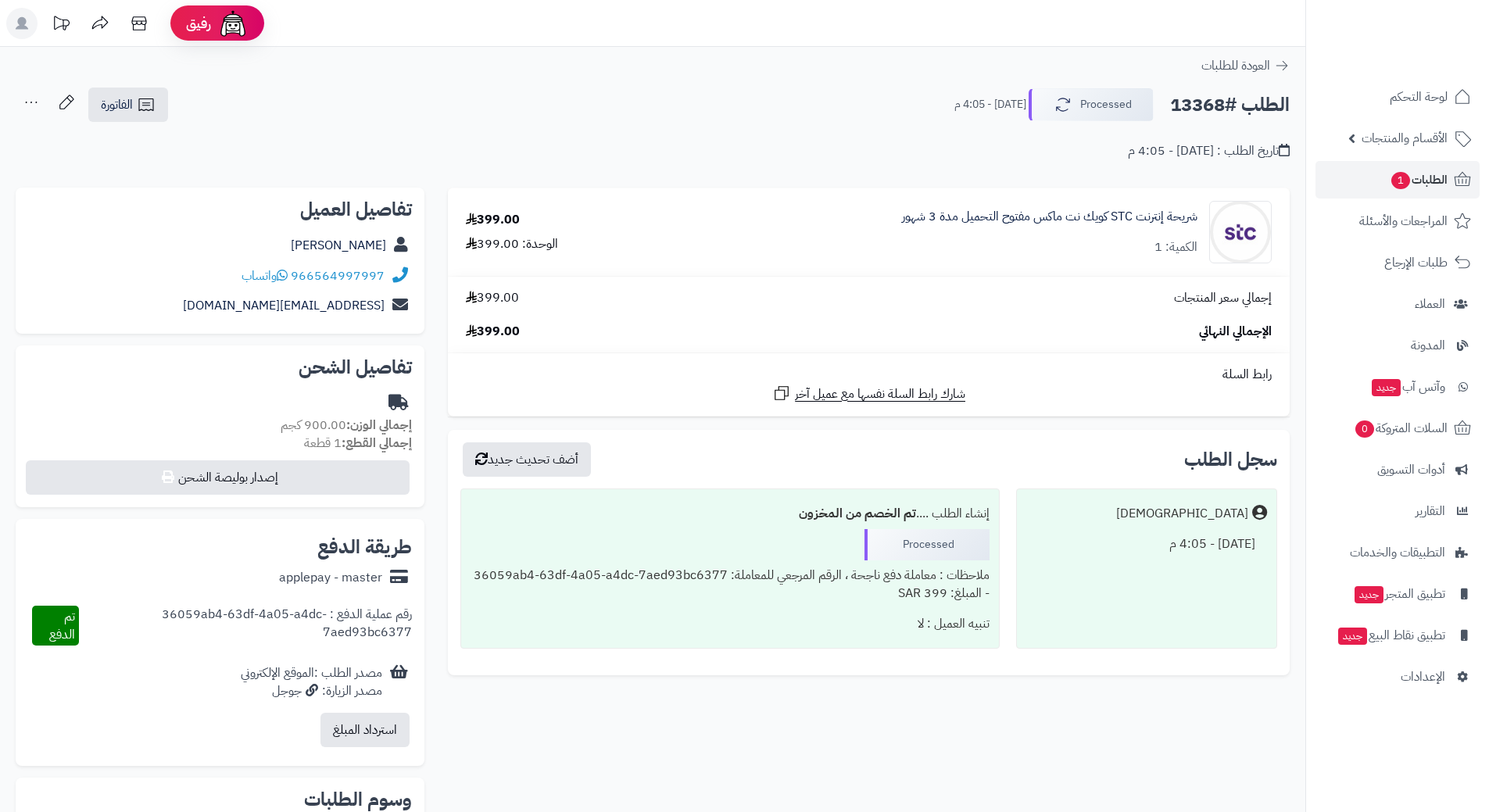
click at [1214, 105] on h2 "الطلب #13368" at bounding box center [1230, 104] width 120 height 32
click at [1215, 105] on h2 "الطلب #13368" at bounding box center [1230, 104] width 120 height 32
click at [1217, 104] on h2 "الطلب #13368" at bounding box center [1230, 104] width 120 height 32
click at [1218, 104] on h2 "الطلب #13368" at bounding box center [1230, 104] width 120 height 32
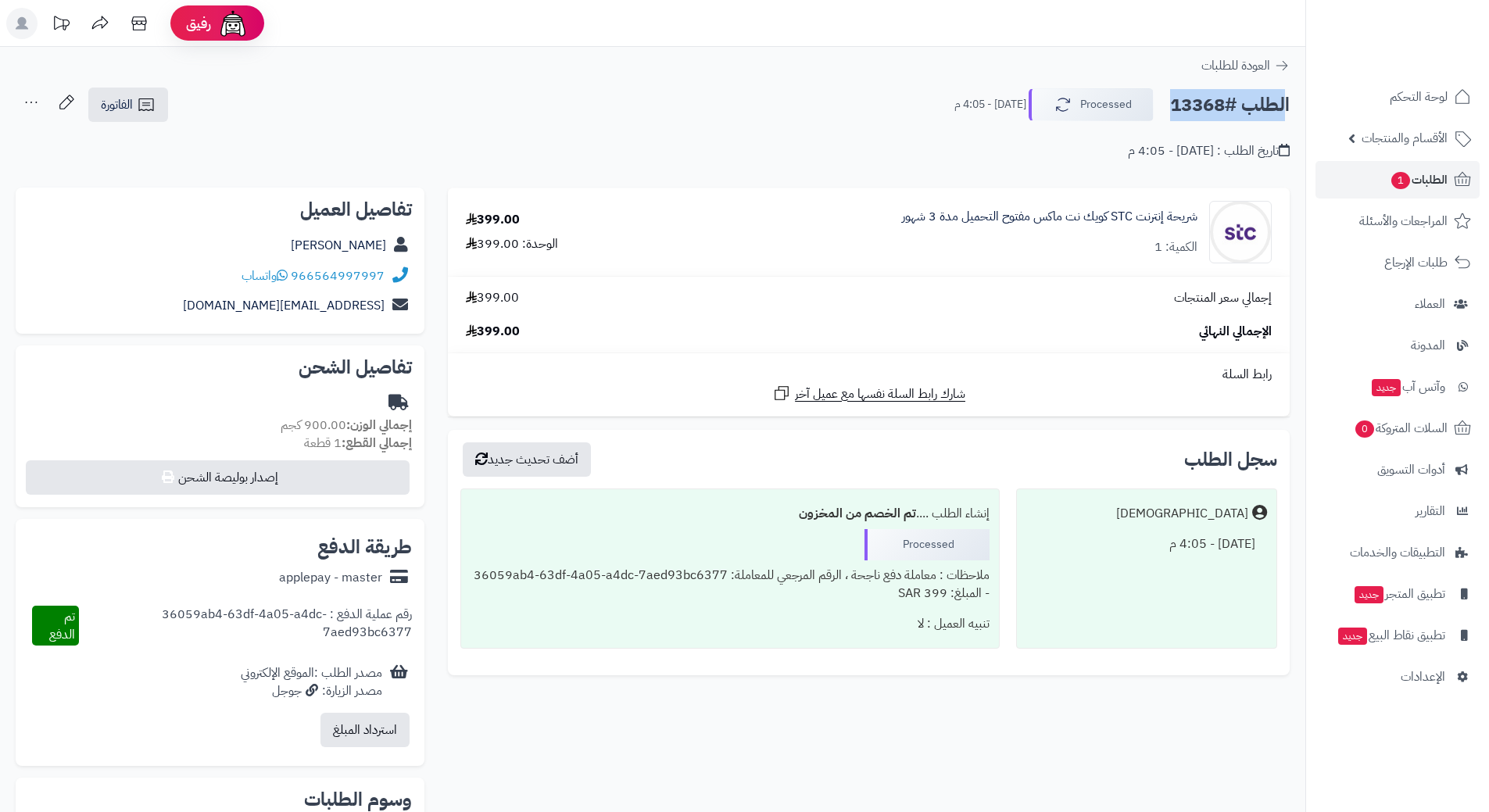
click at [1218, 104] on h2 "الطلب #13368" at bounding box center [1230, 104] width 120 height 32
copy div "الطلب #13368 Processed"
click at [281, 276] on icon at bounding box center [281, 275] width 11 height 12
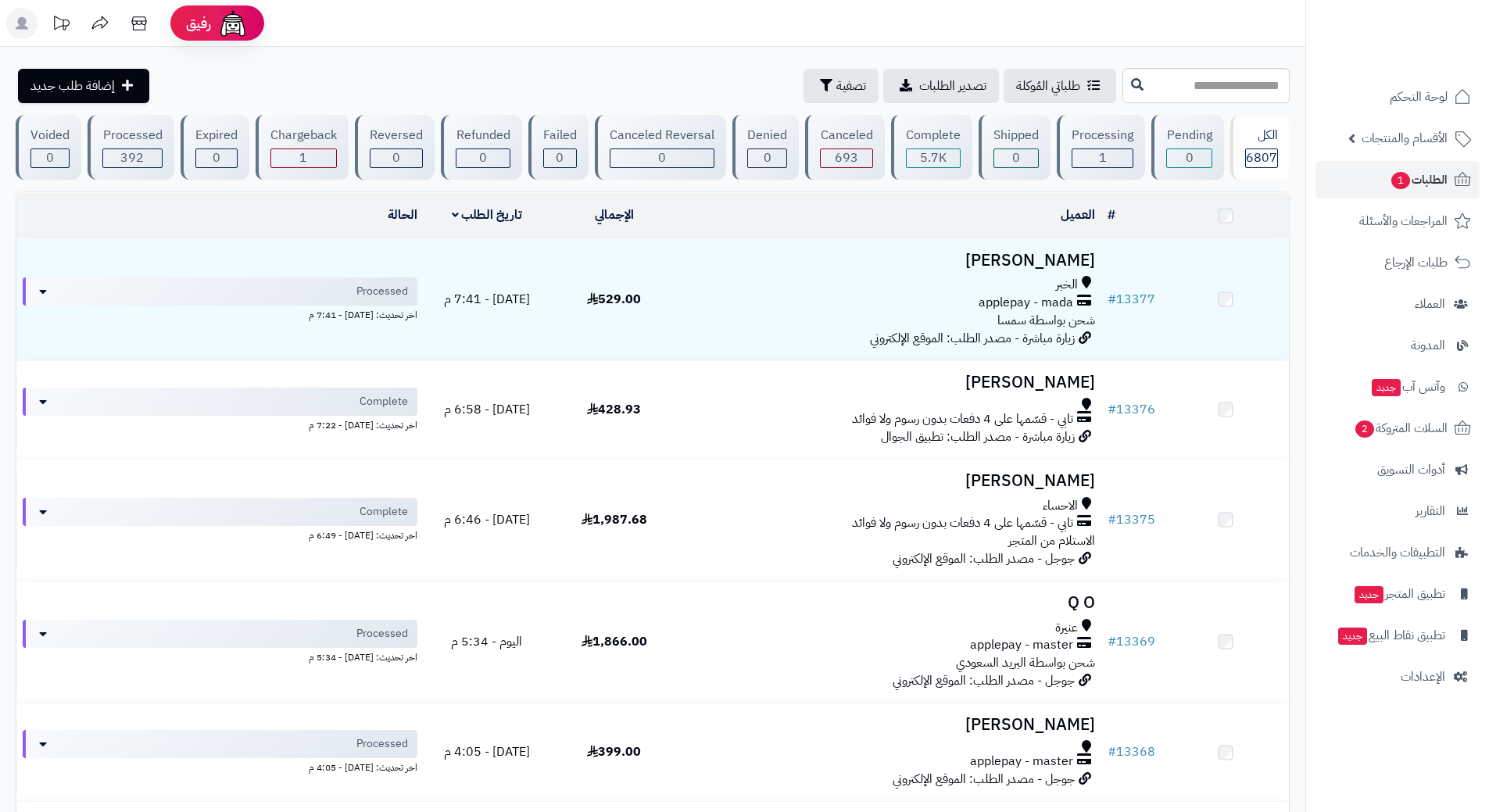
click at [1384, 170] on link "الطلبات 1" at bounding box center [1397, 179] width 164 height 38
click at [1378, 172] on link "الطلبات 1" at bounding box center [1397, 179] width 164 height 38
click at [1359, 432] on span "2" at bounding box center [1363, 429] width 20 height 19
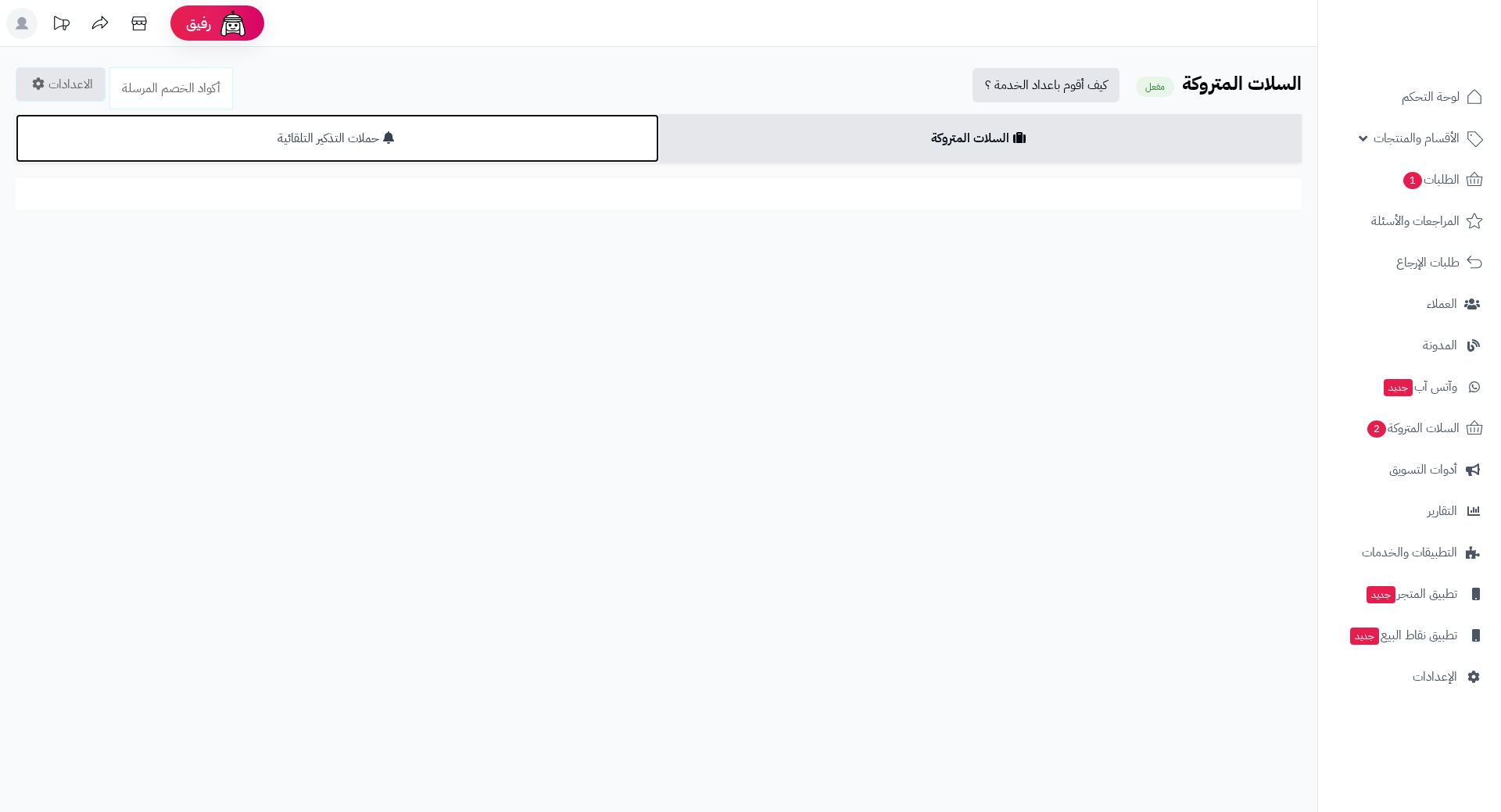
click at [424, 144] on link "حملات التذكير التلقائية" at bounding box center [337, 138] width 644 height 48
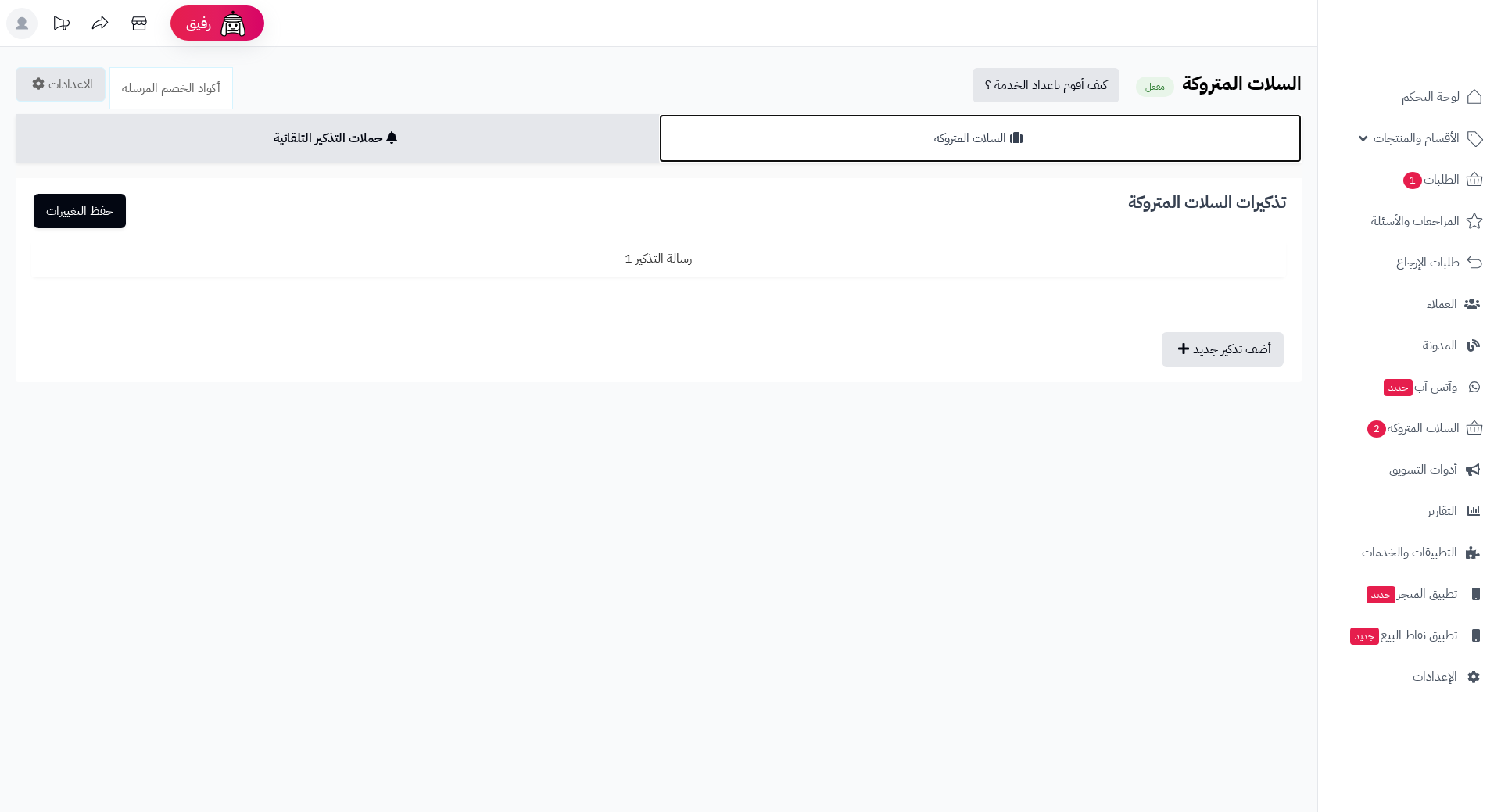
click at [743, 135] on link "السلات المتروكة" at bounding box center [981, 138] width 644 height 48
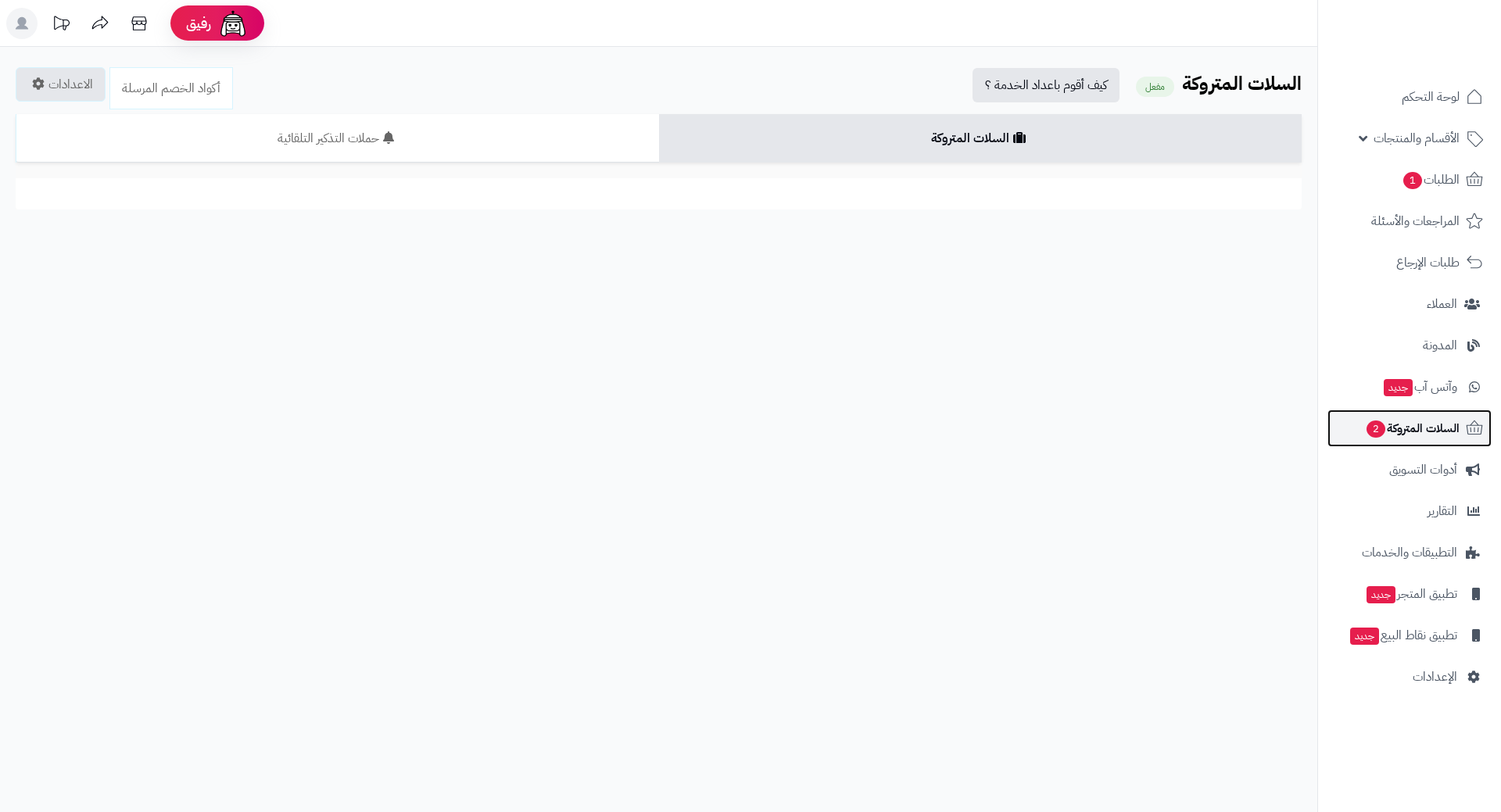
click at [1366, 417] on link "السلات المتروكة 2" at bounding box center [1410, 428] width 164 height 38
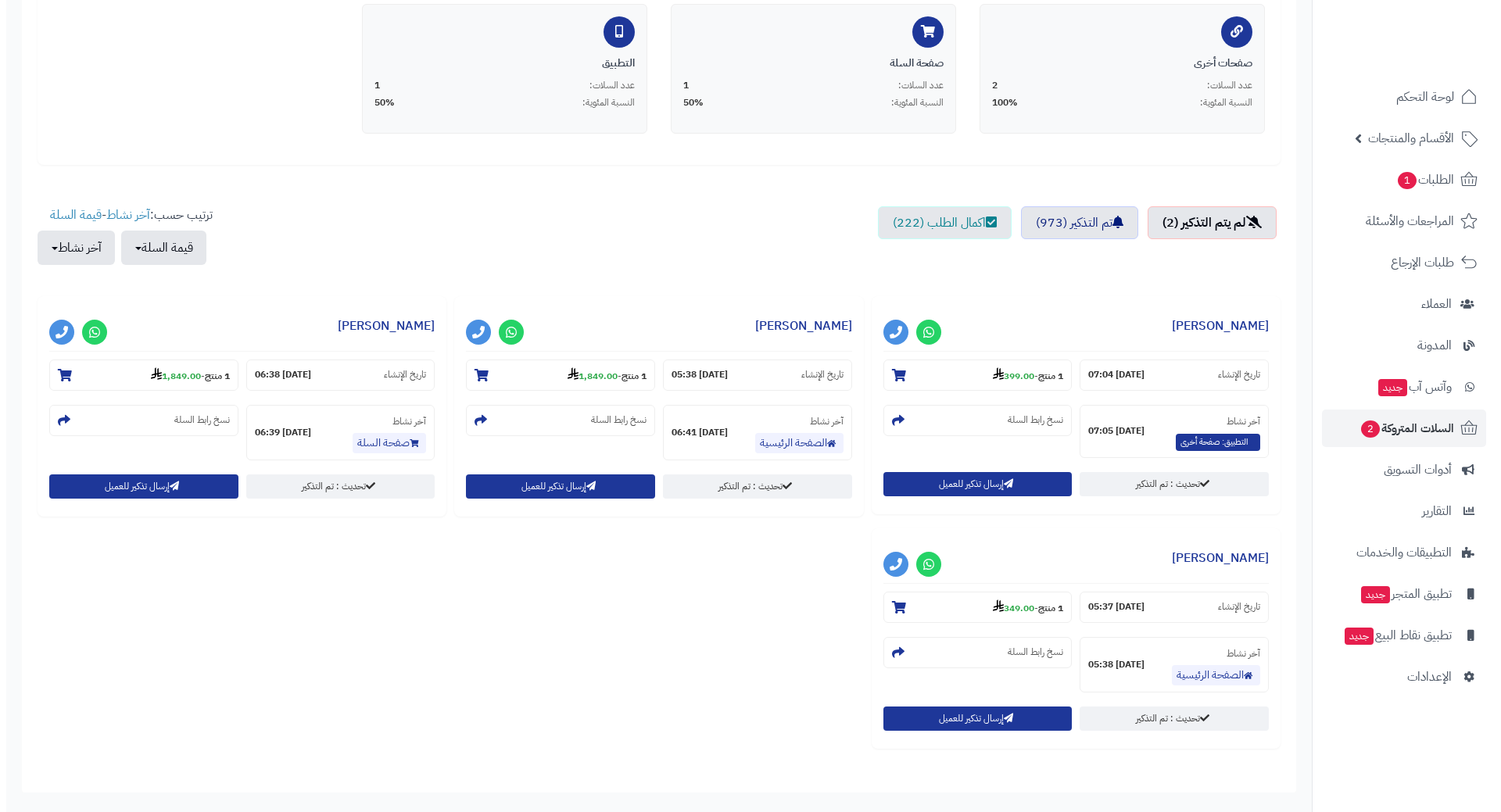
scroll to position [391, 0]
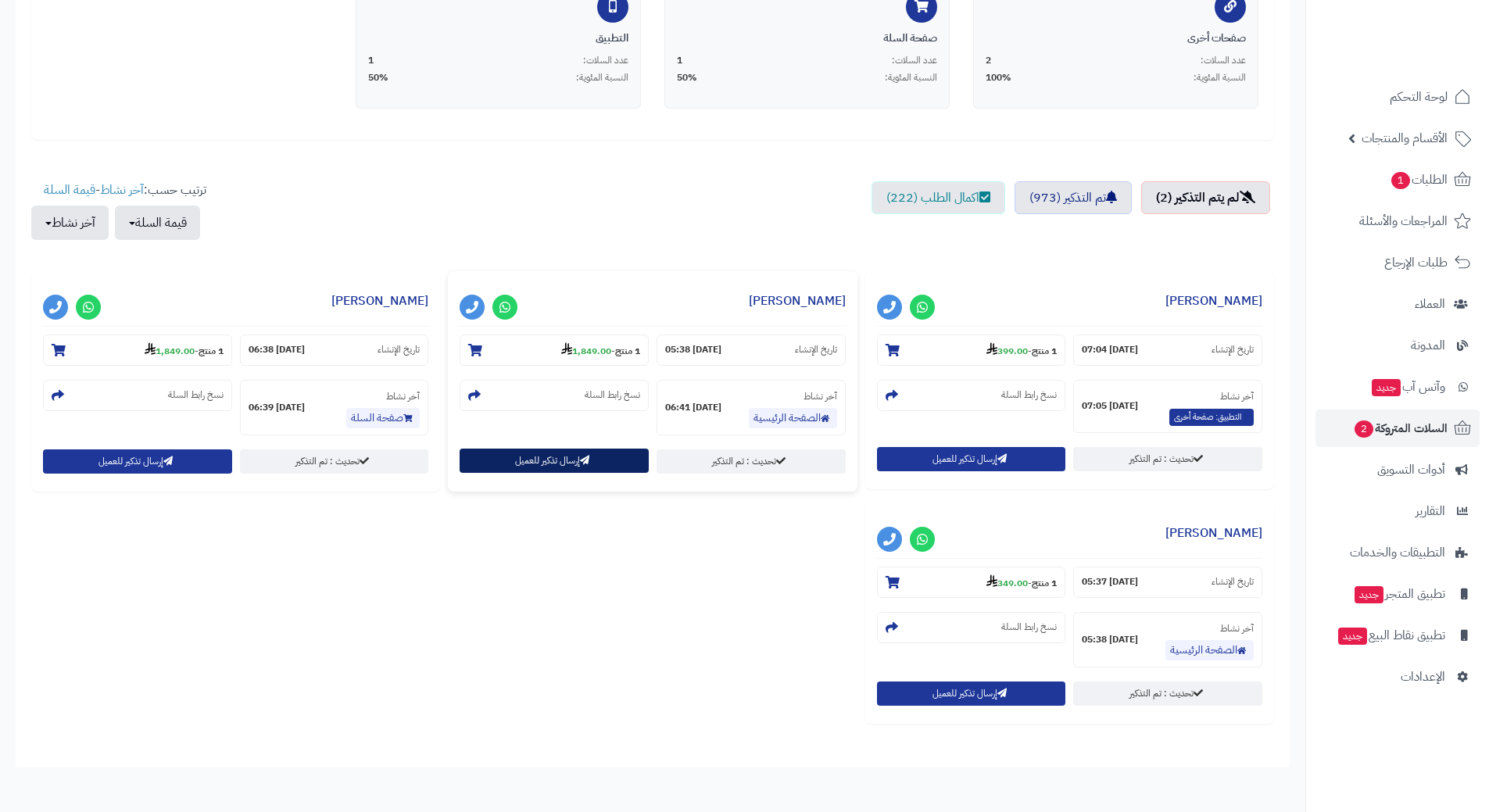
click at [541, 472] on button "إرسال تذكير للعميل" at bounding box center [555, 461] width 189 height 24
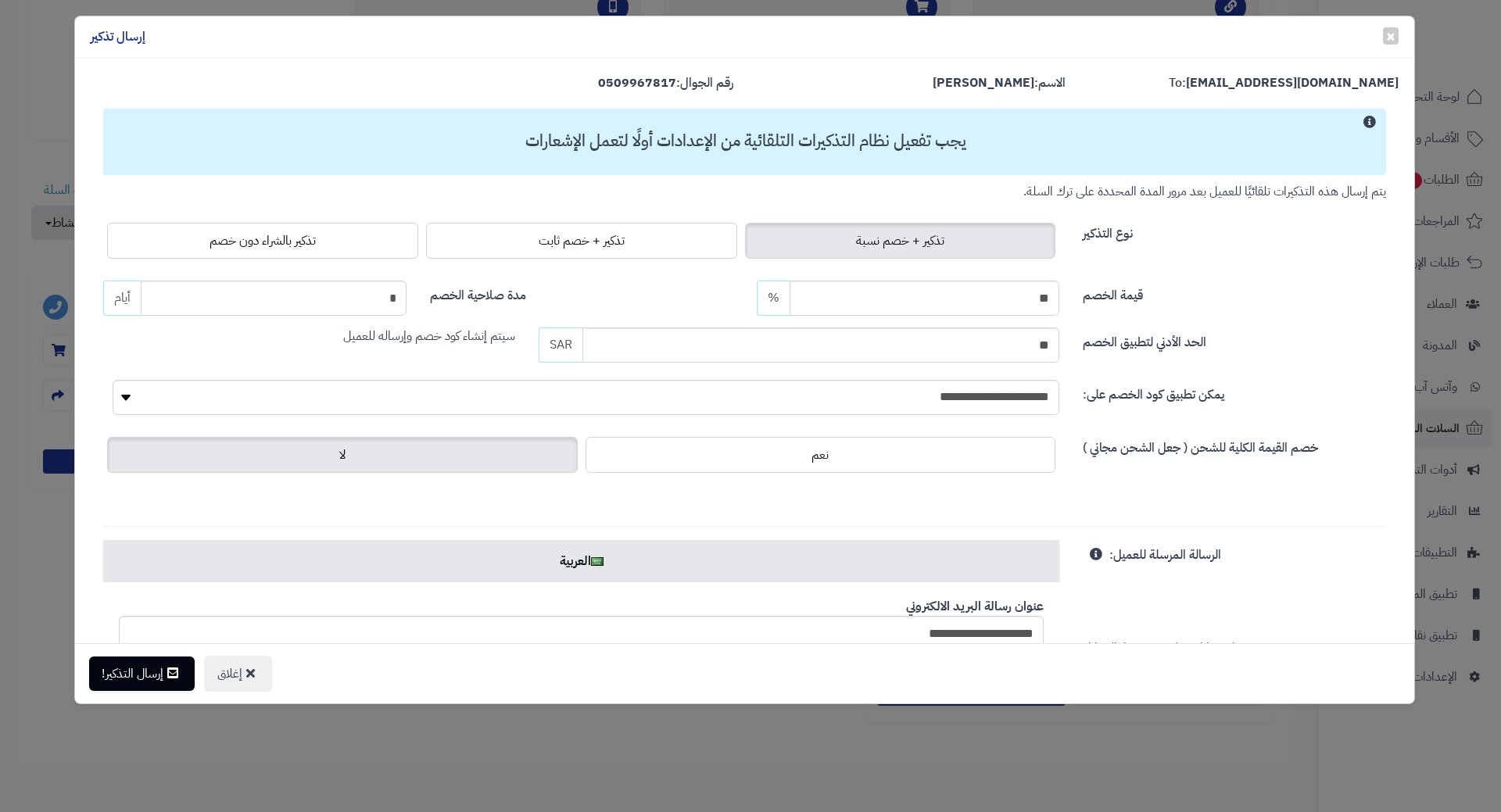
drag, startPoint x: 223, startPoint y: 232, endPoint x: 228, endPoint y: 351, distance: 119.1
click at [223, 234] on span "تذكير بالشراء دون خصم" at bounding box center [263, 241] width 106 height 19
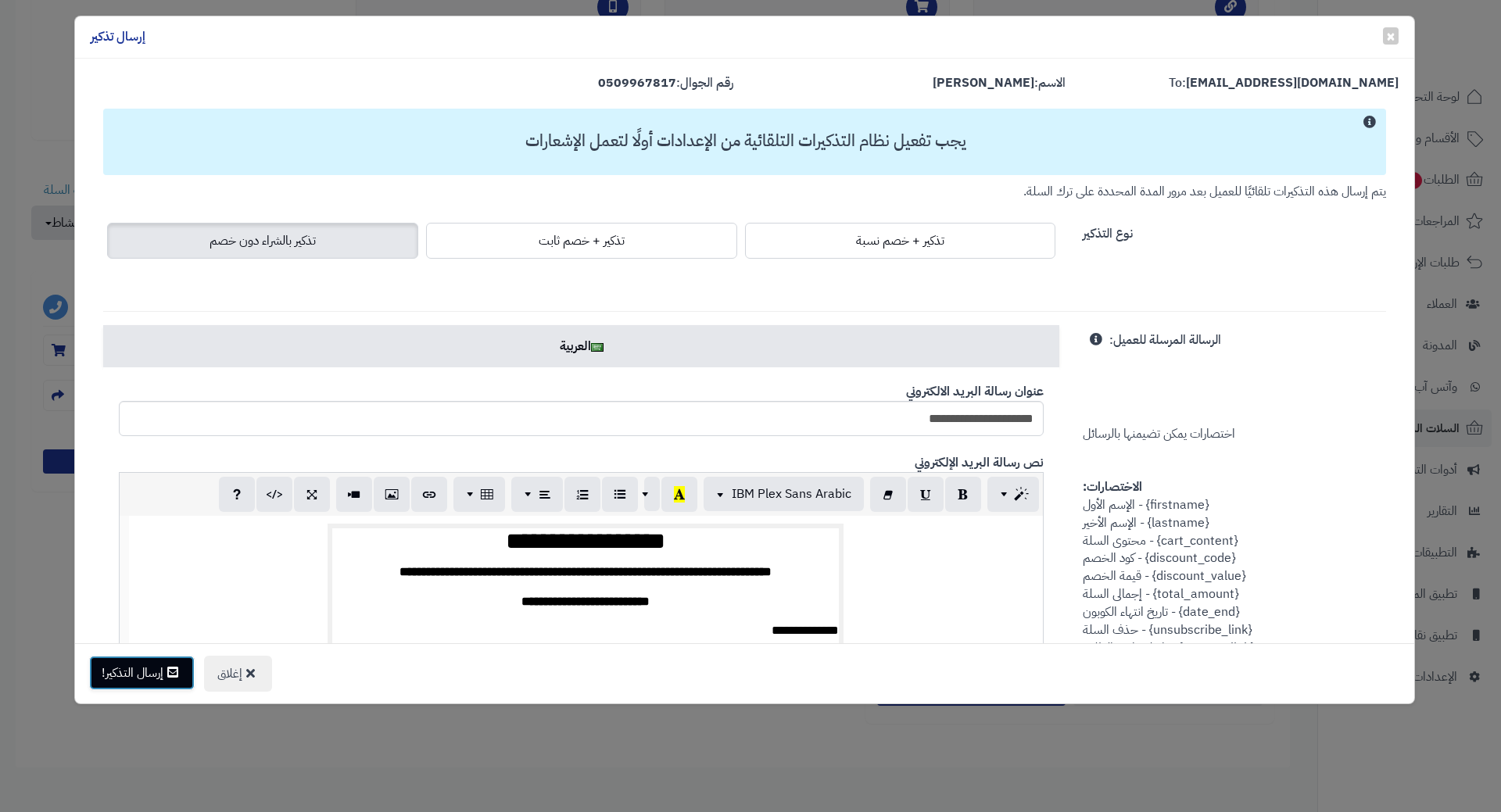
click at [159, 678] on button "إرسال التذكير!" at bounding box center [141, 673] width 105 height 34
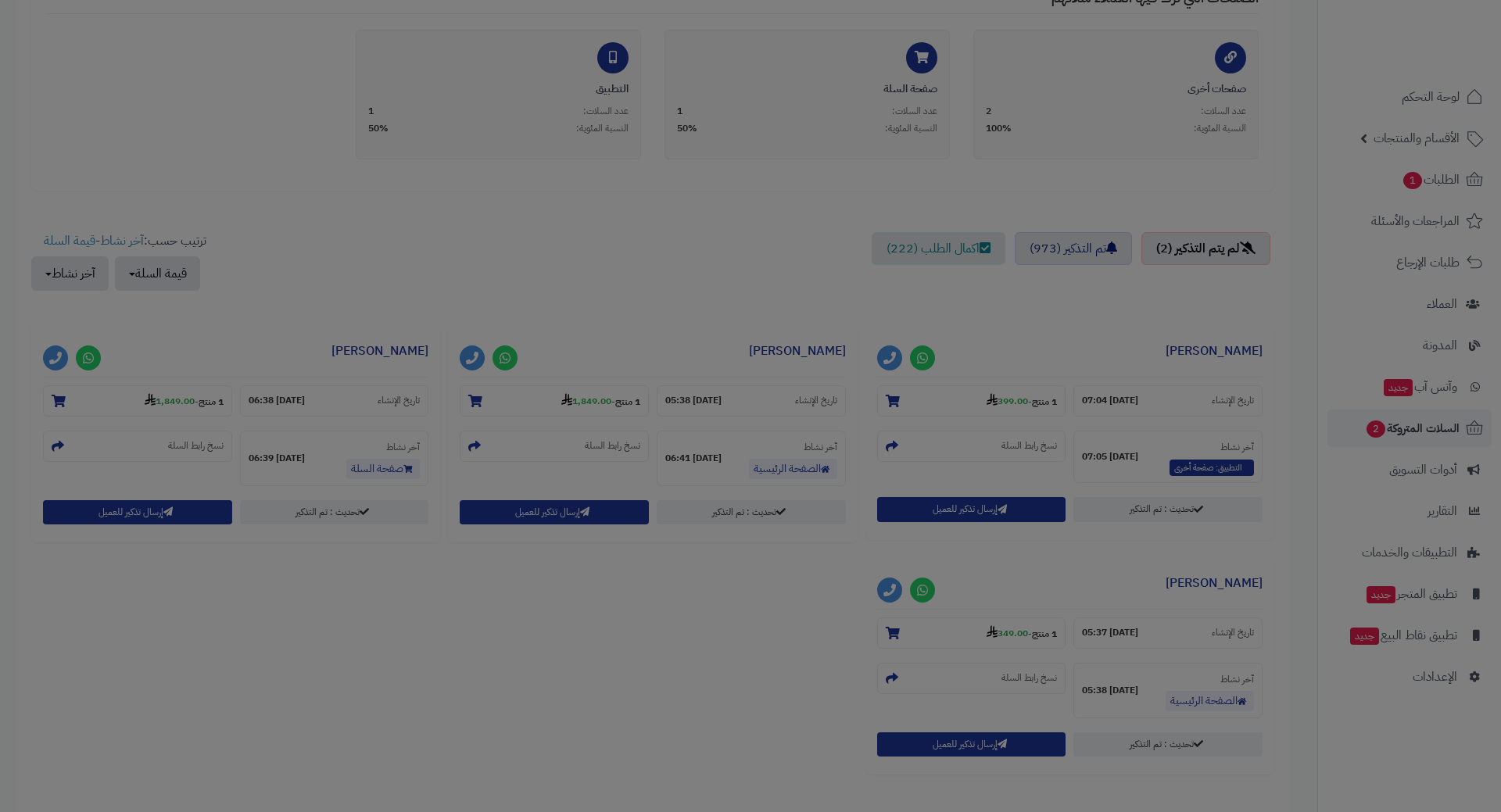
scroll to position [442, 0]
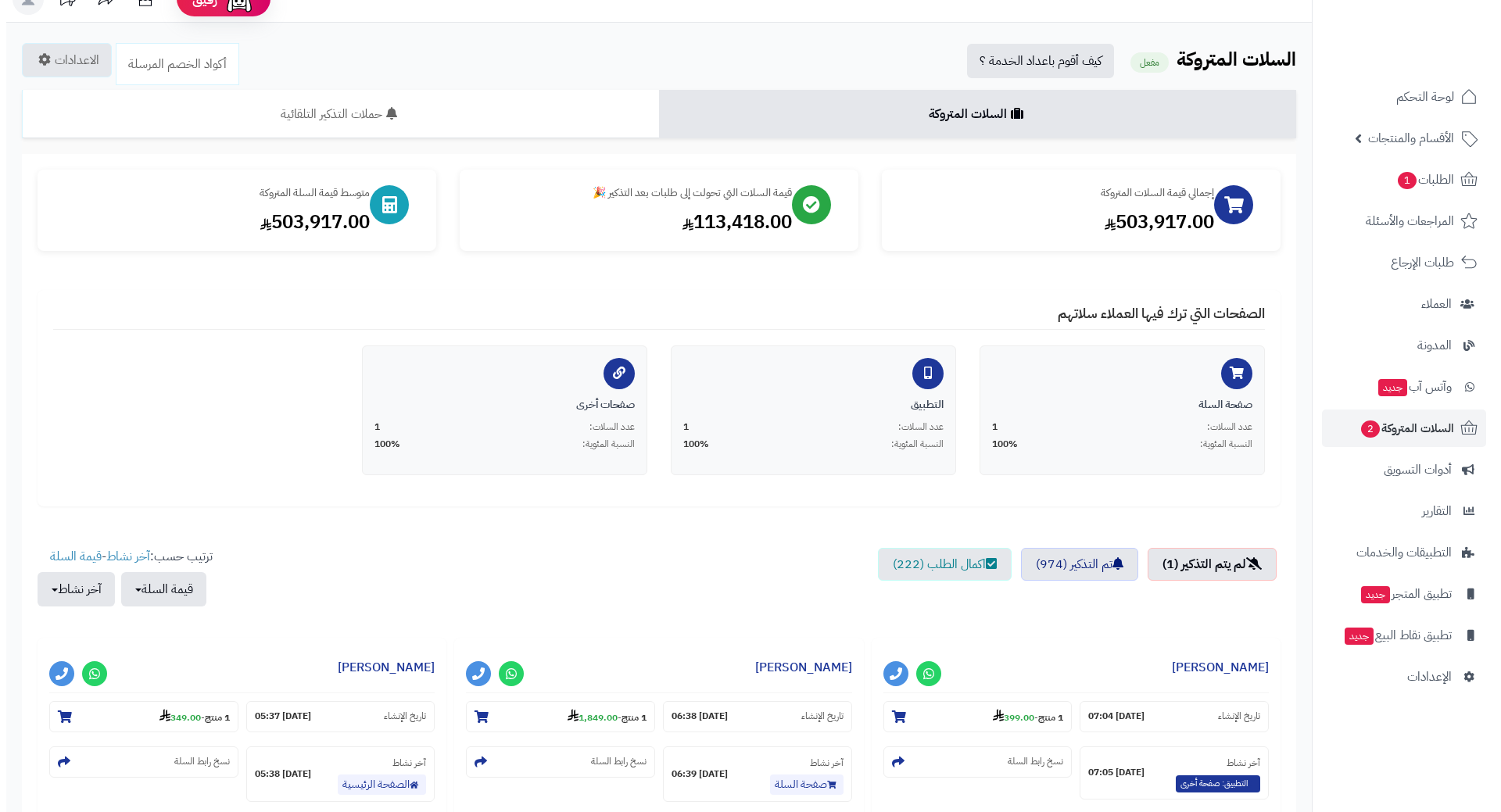
scroll to position [235, 0]
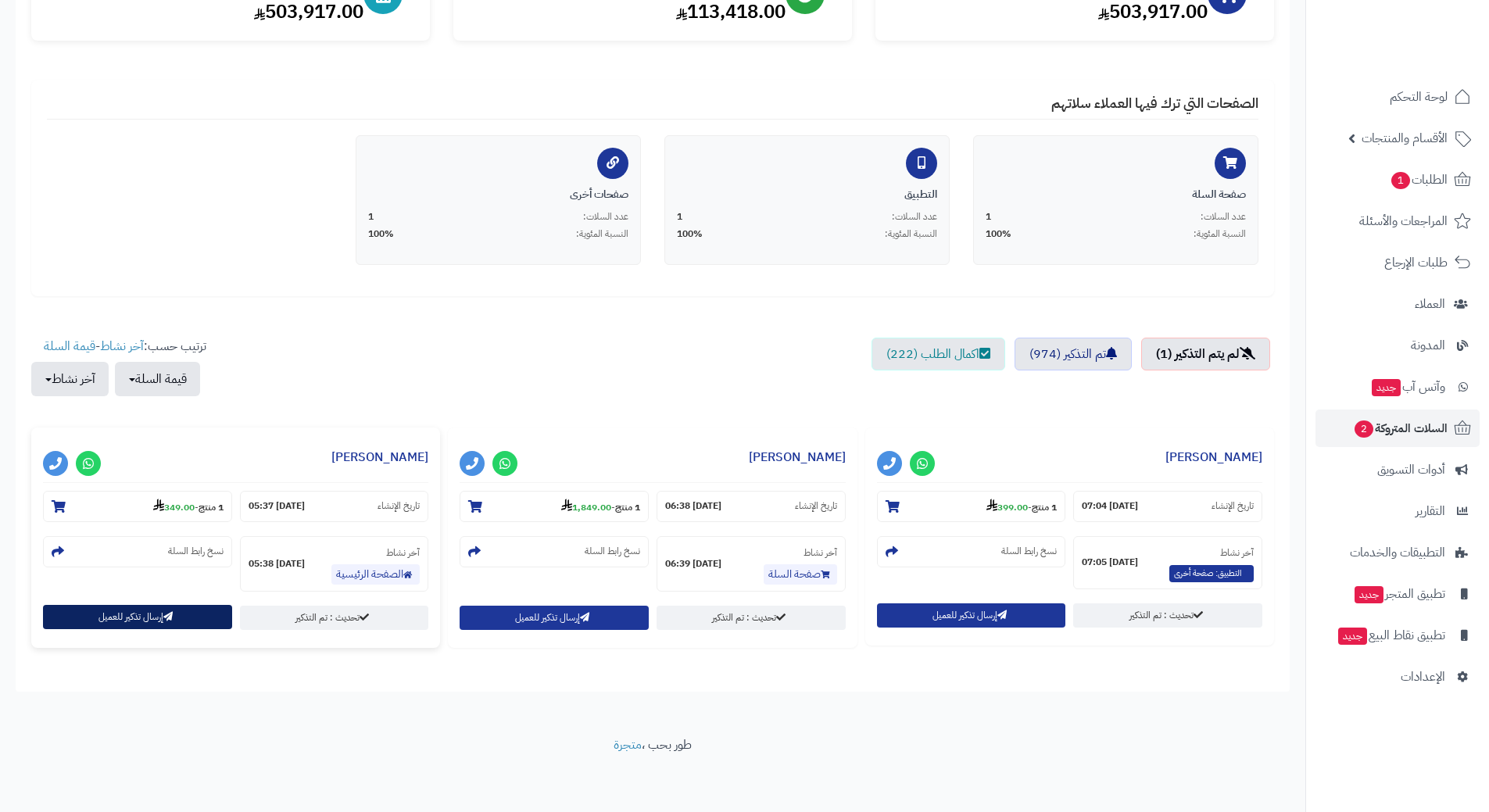
click at [148, 617] on button "إرسال تذكير للعميل" at bounding box center [138, 617] width 189 height 24
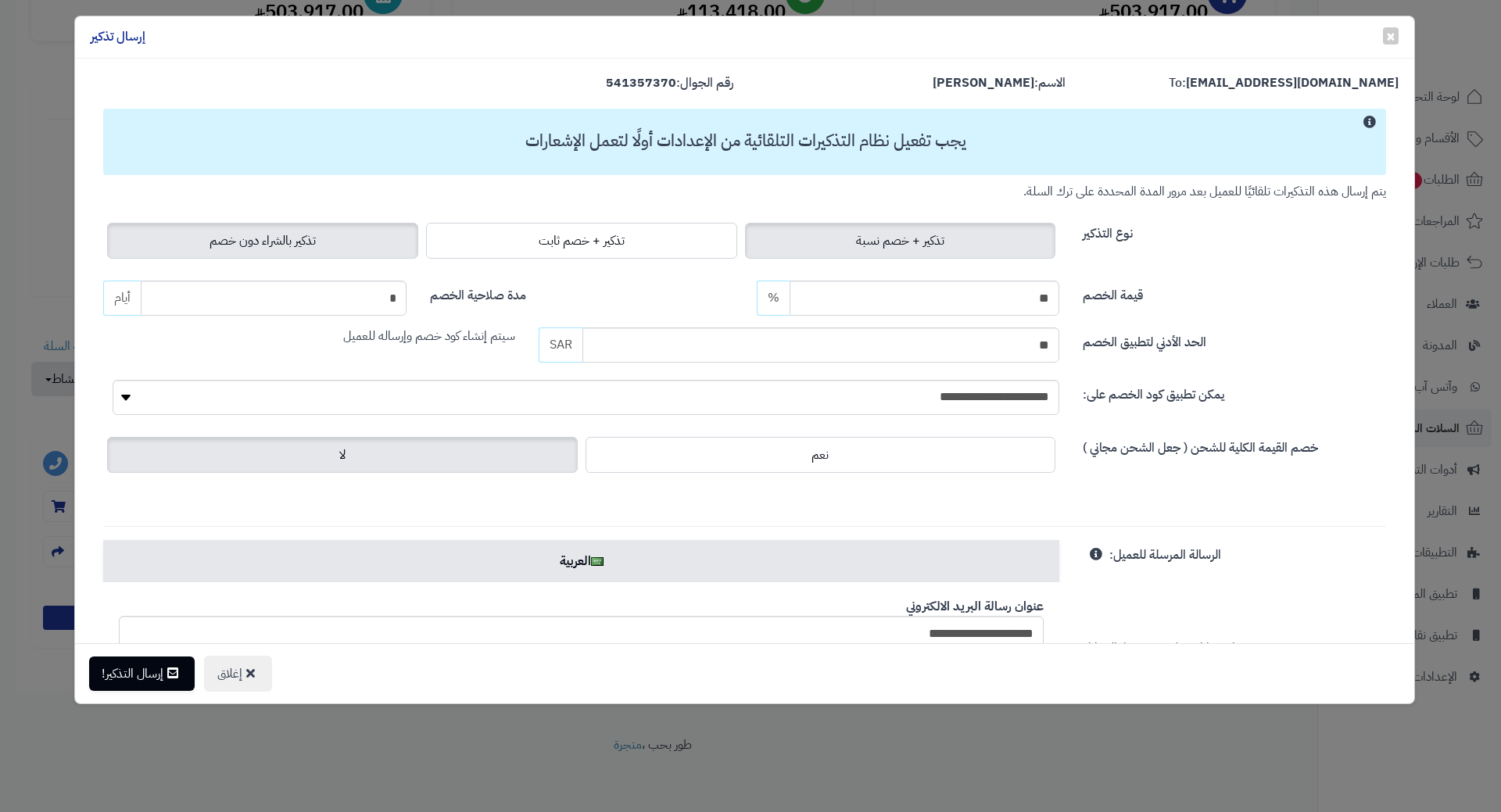
drag, startPoint x: 133, startPoint y: 236, endPoint x: 136, endPoint y: 245, distance: 9.5
click at [133, 236] on label "تذكير بالشراء دون خصم" at bounding box center [262, 241] width 311 height 36
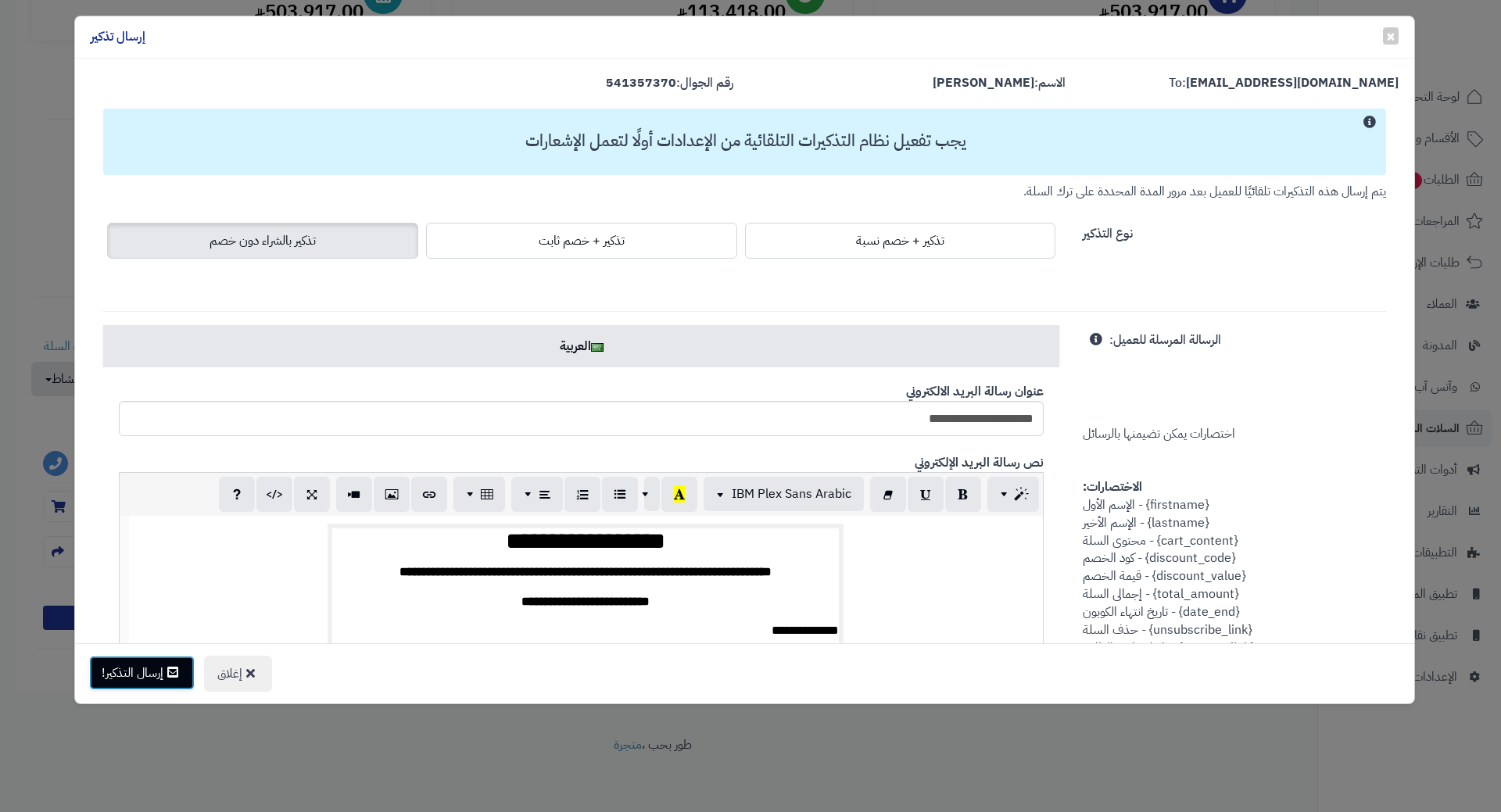
click at [138, 671] on button "إرسال التذكير!" at bounding box center [141, 673] width 105 height 34
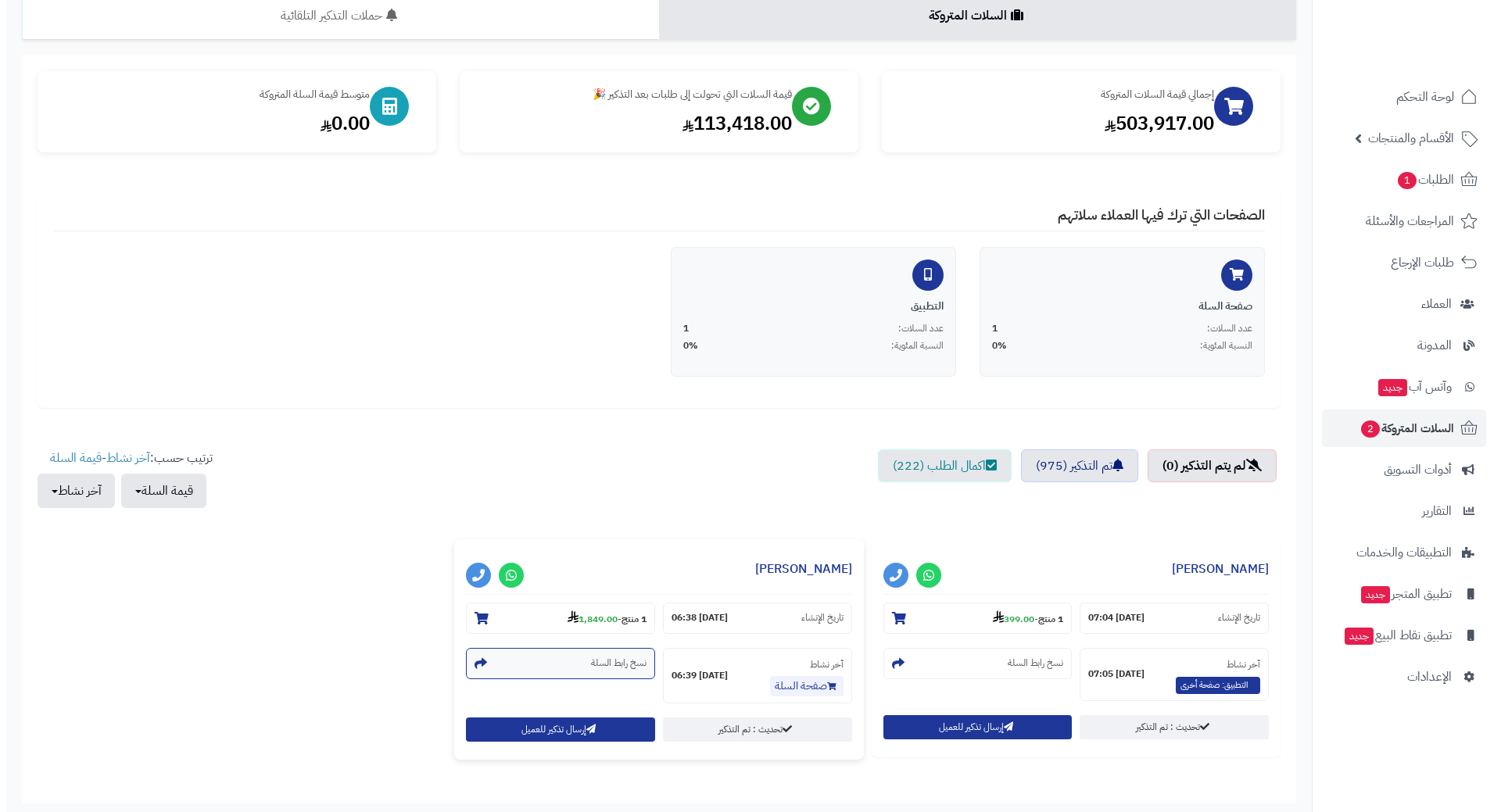
scroll to position [157, 0]
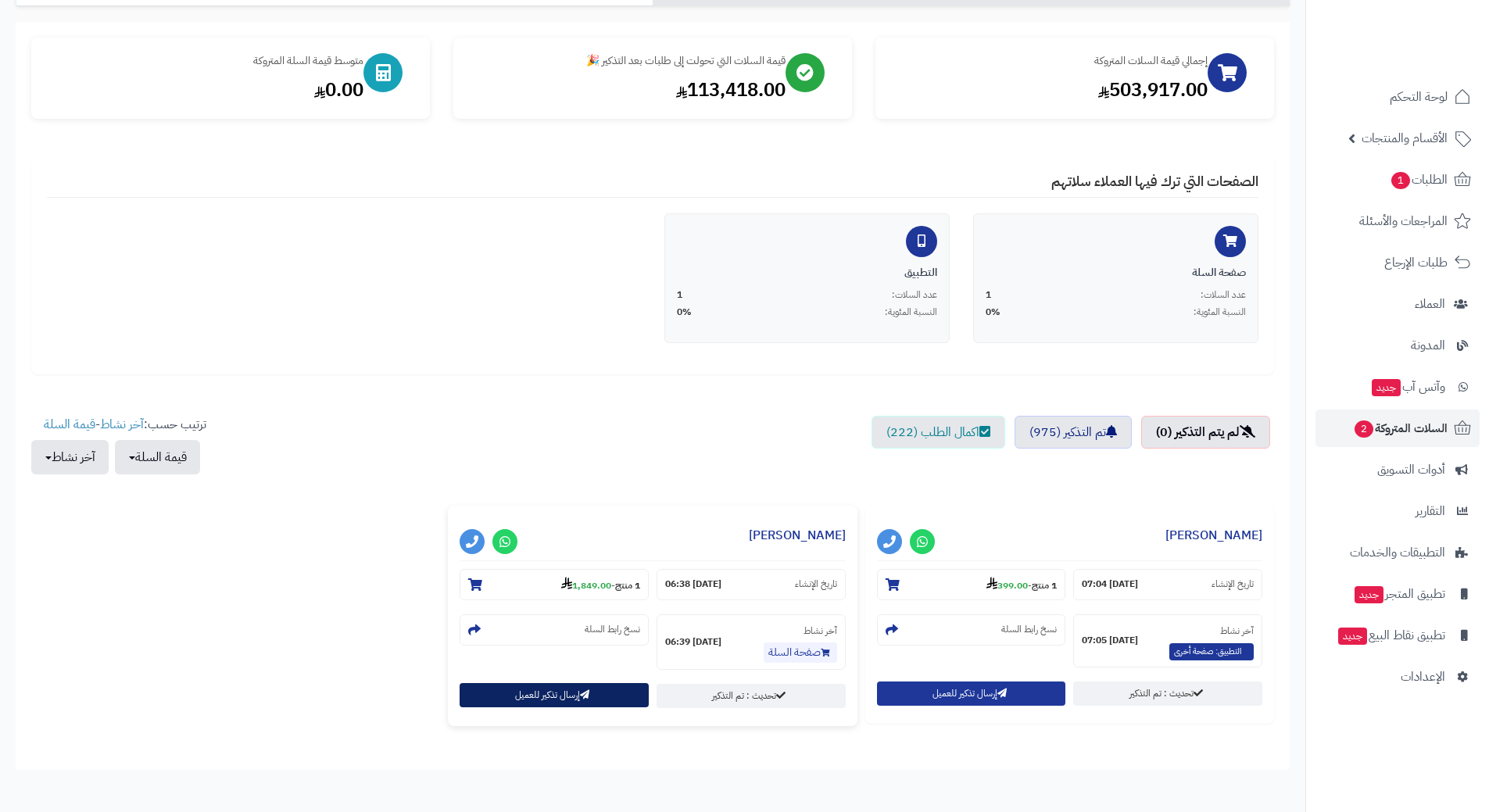
click at [513, 695] on button "إرسال تذكير للعميل" at bounding box center [555, 695] width 189 height 24
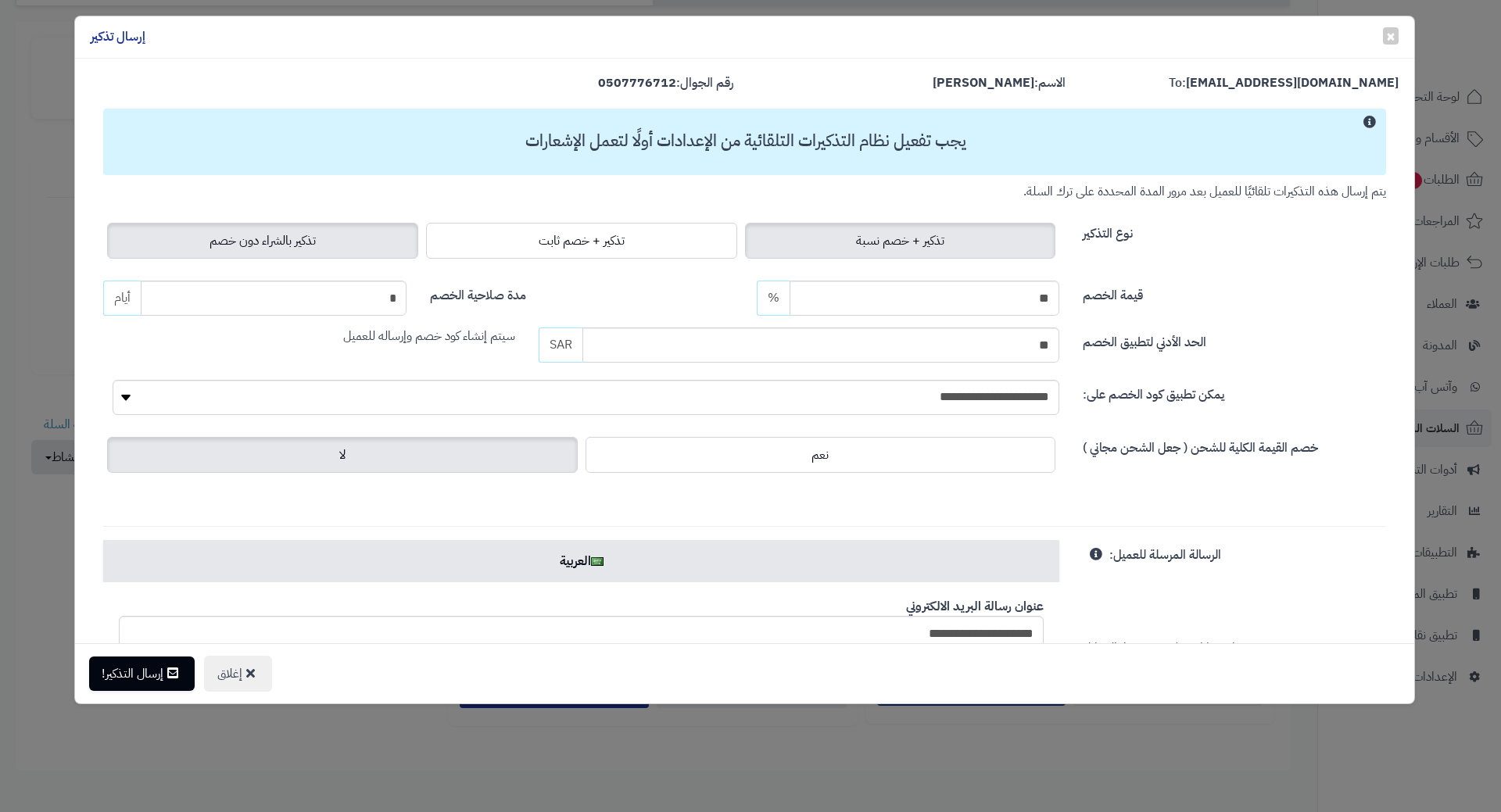
drag, startPoint x: 304, startPoint y: 245, endPoint x: 274, endPoint y: 362, distance: 120.8
click at [304, 245] on span "تذكير بالشراء دون خصم" at bounding box center [263, 241] width 106 height 19
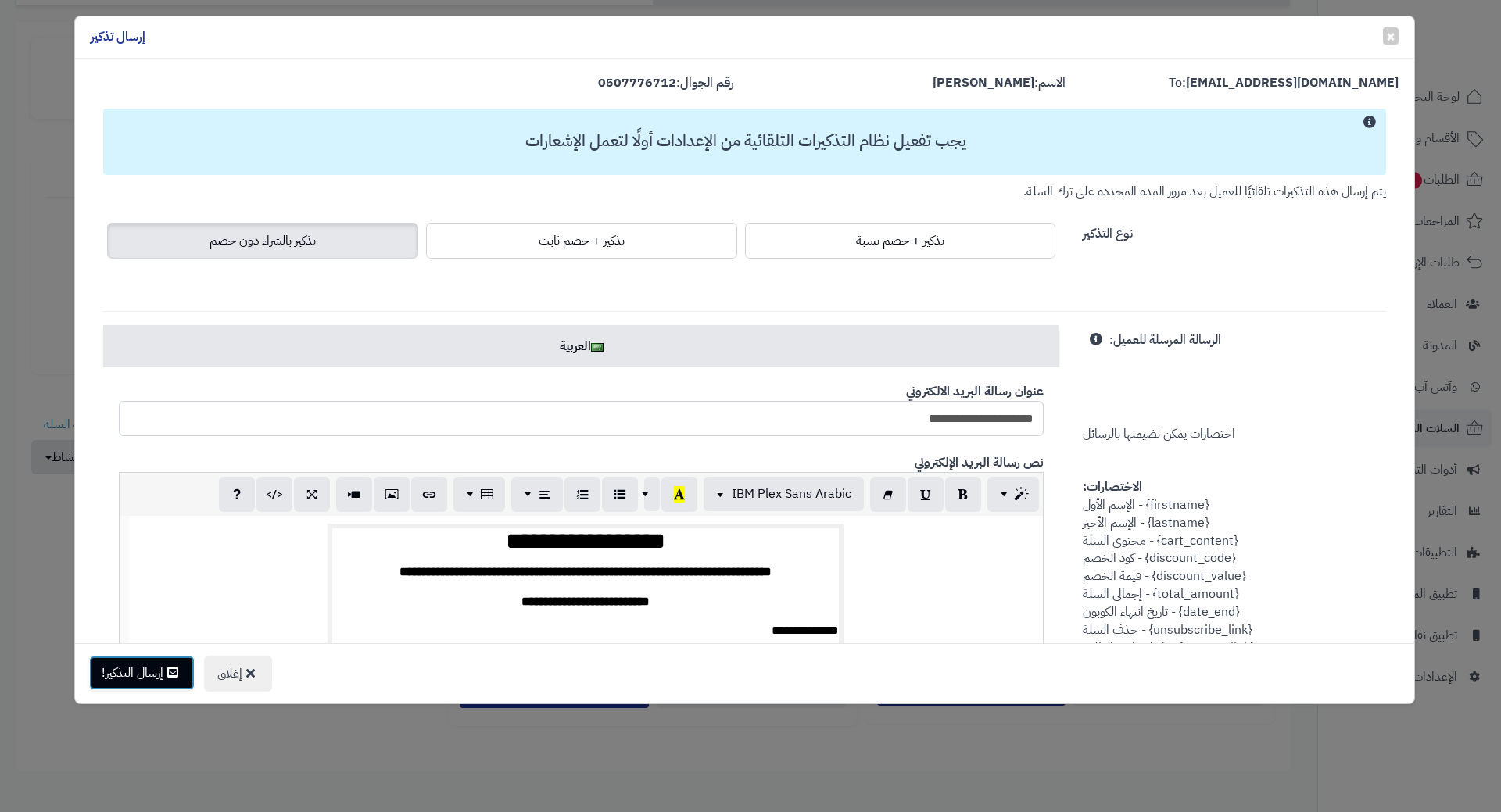
click at [141, 679] on button "إرسال التذكير!" at bounding box center [141, 673] width 105 height 34
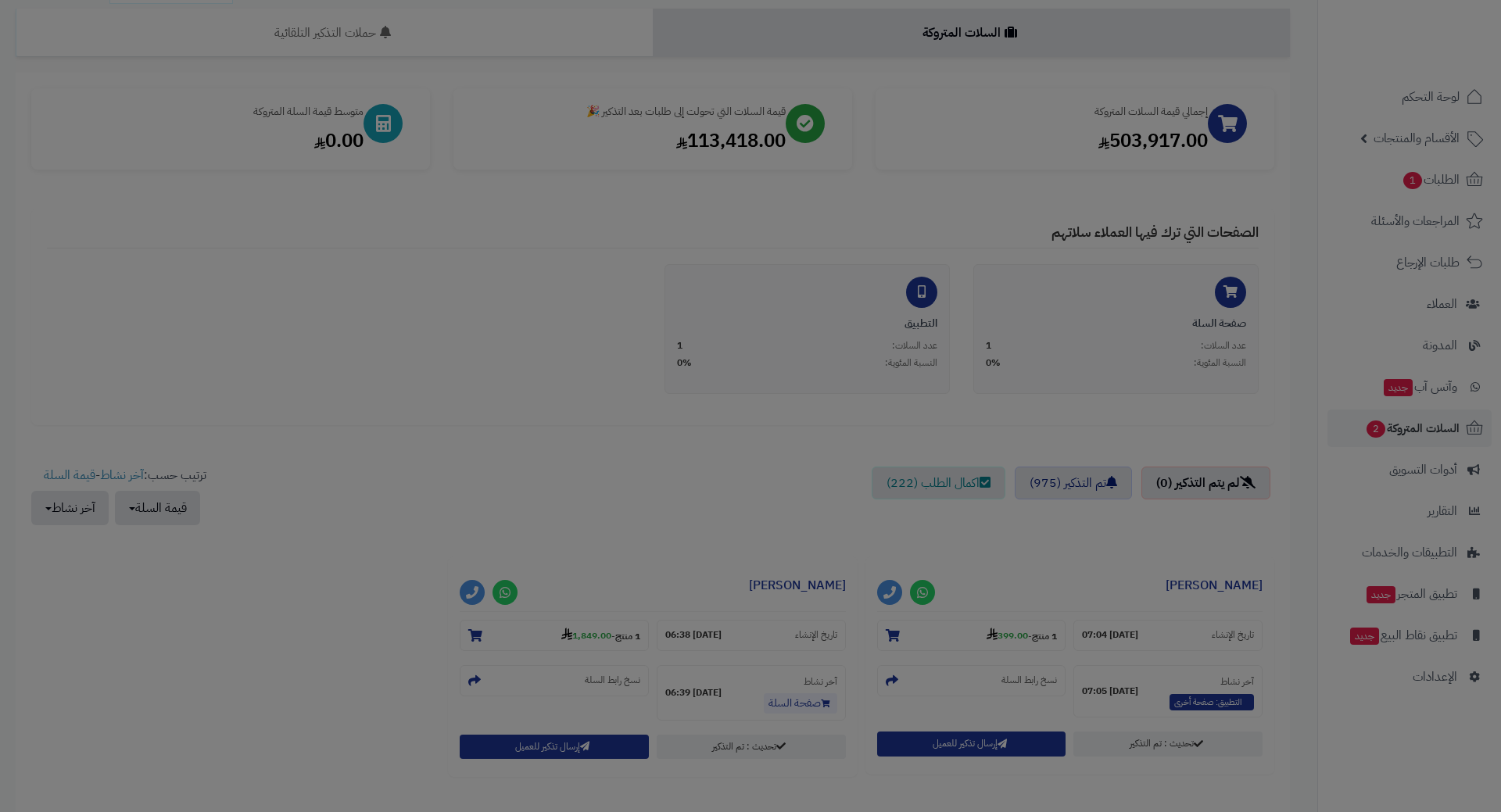
scroll to position [207, 0]
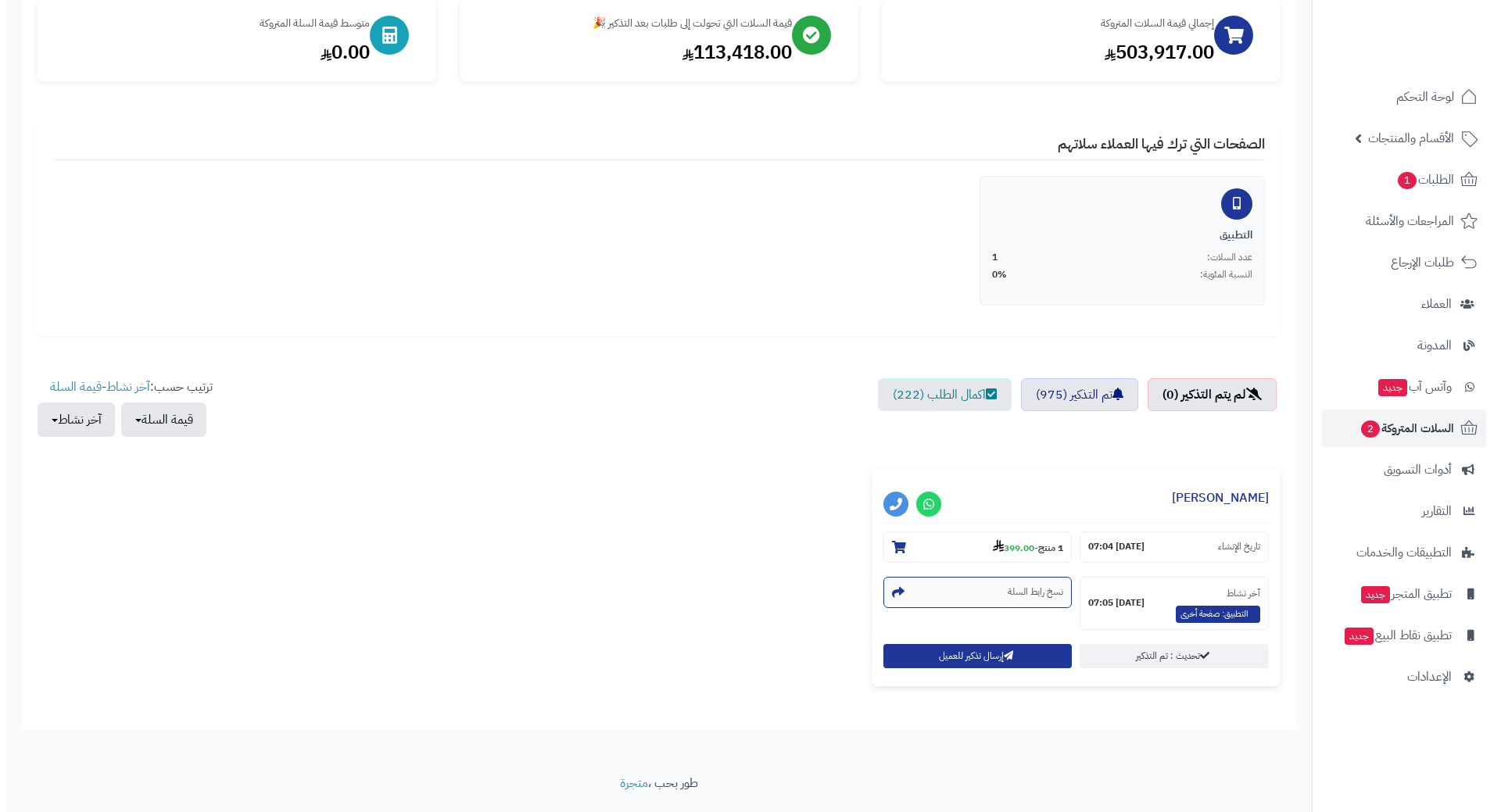
scroll to position [235, 0]
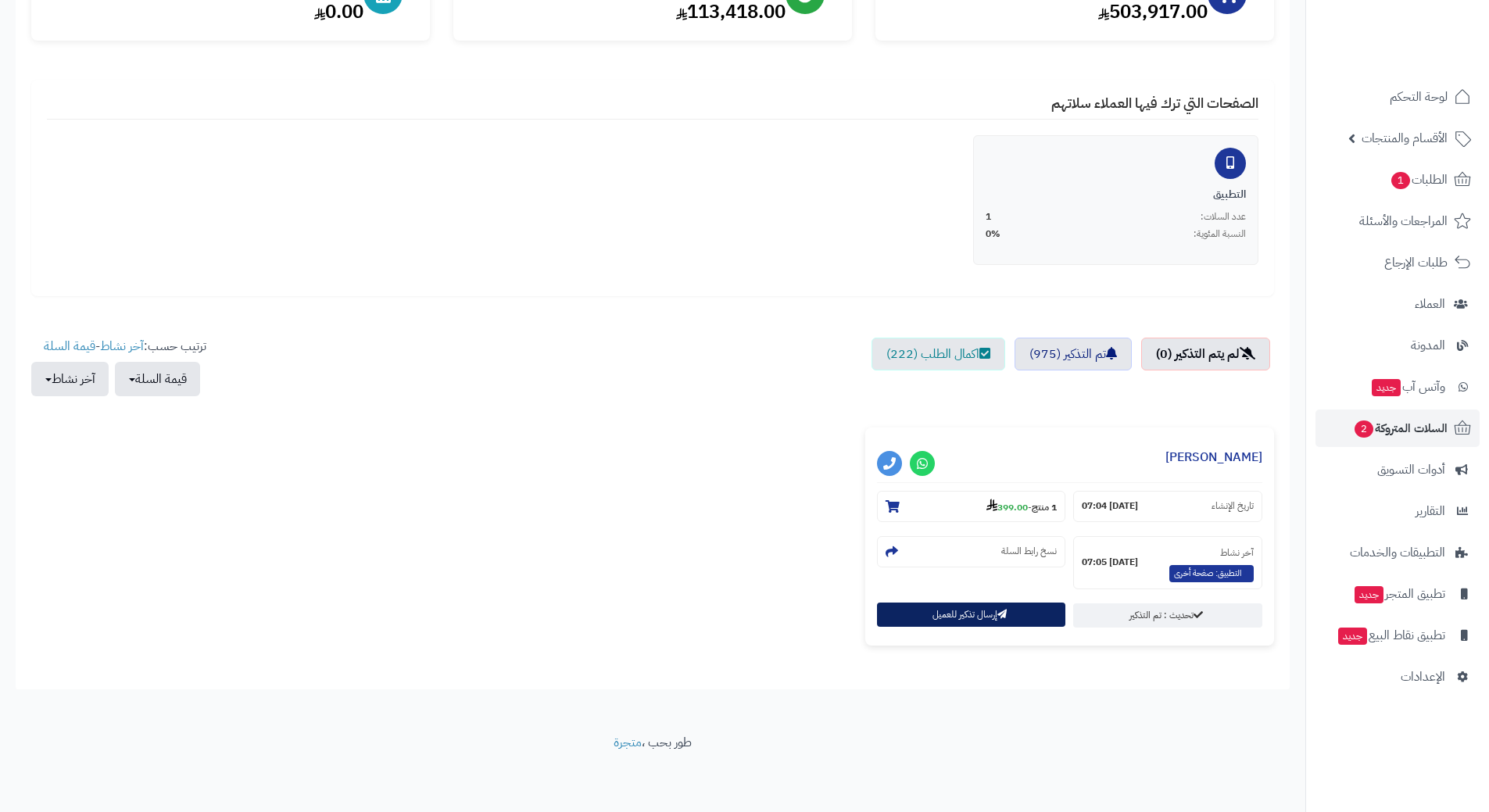
click at [934, 615] on button "إرسال تذكير للعميل" at bounding box center [971, 615] width 189 height 24
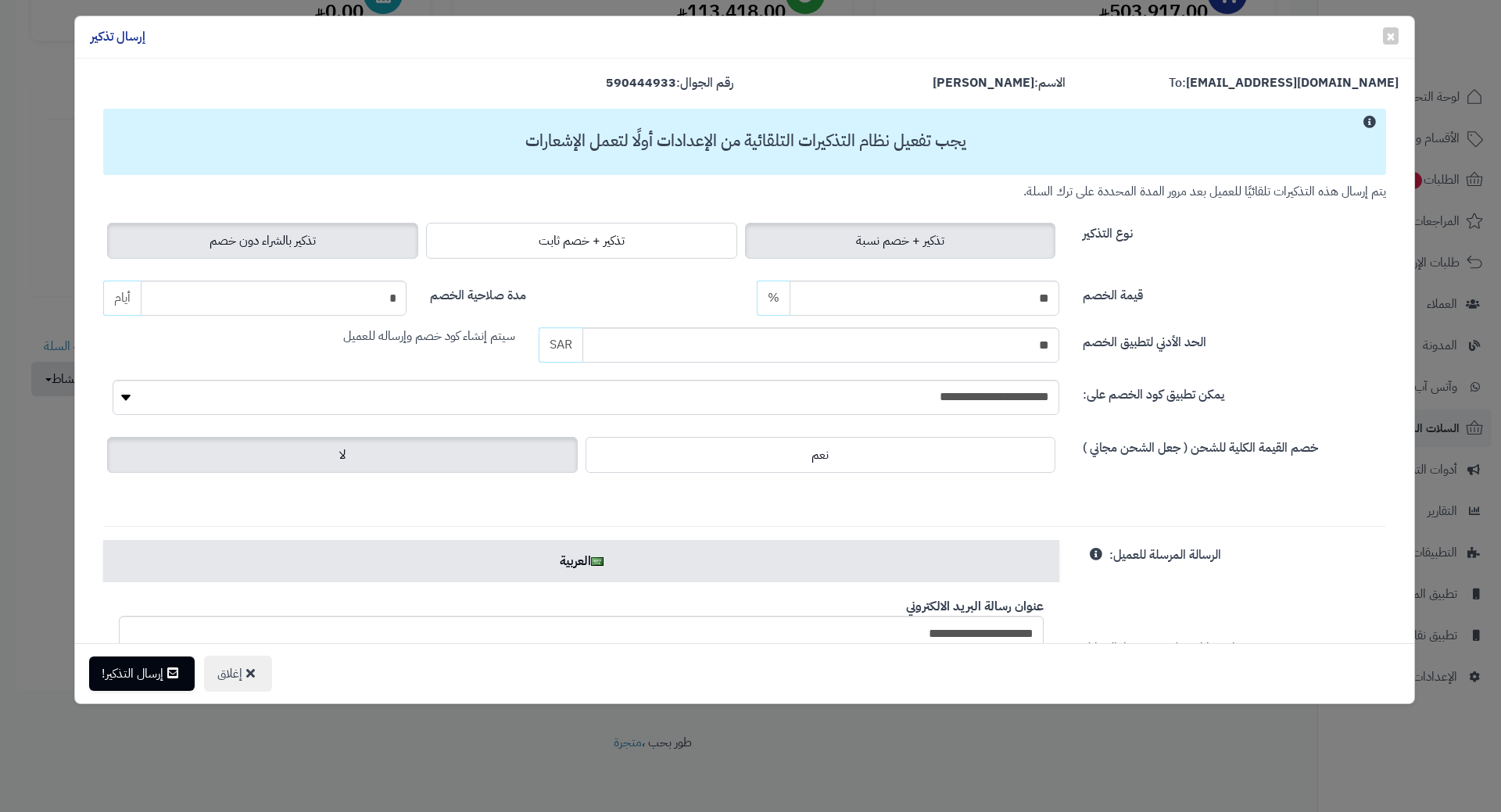
click at [316, 238] on span "تذكير بالشراء دون خصم" at bounding box center [263, 241] width 106 height 19
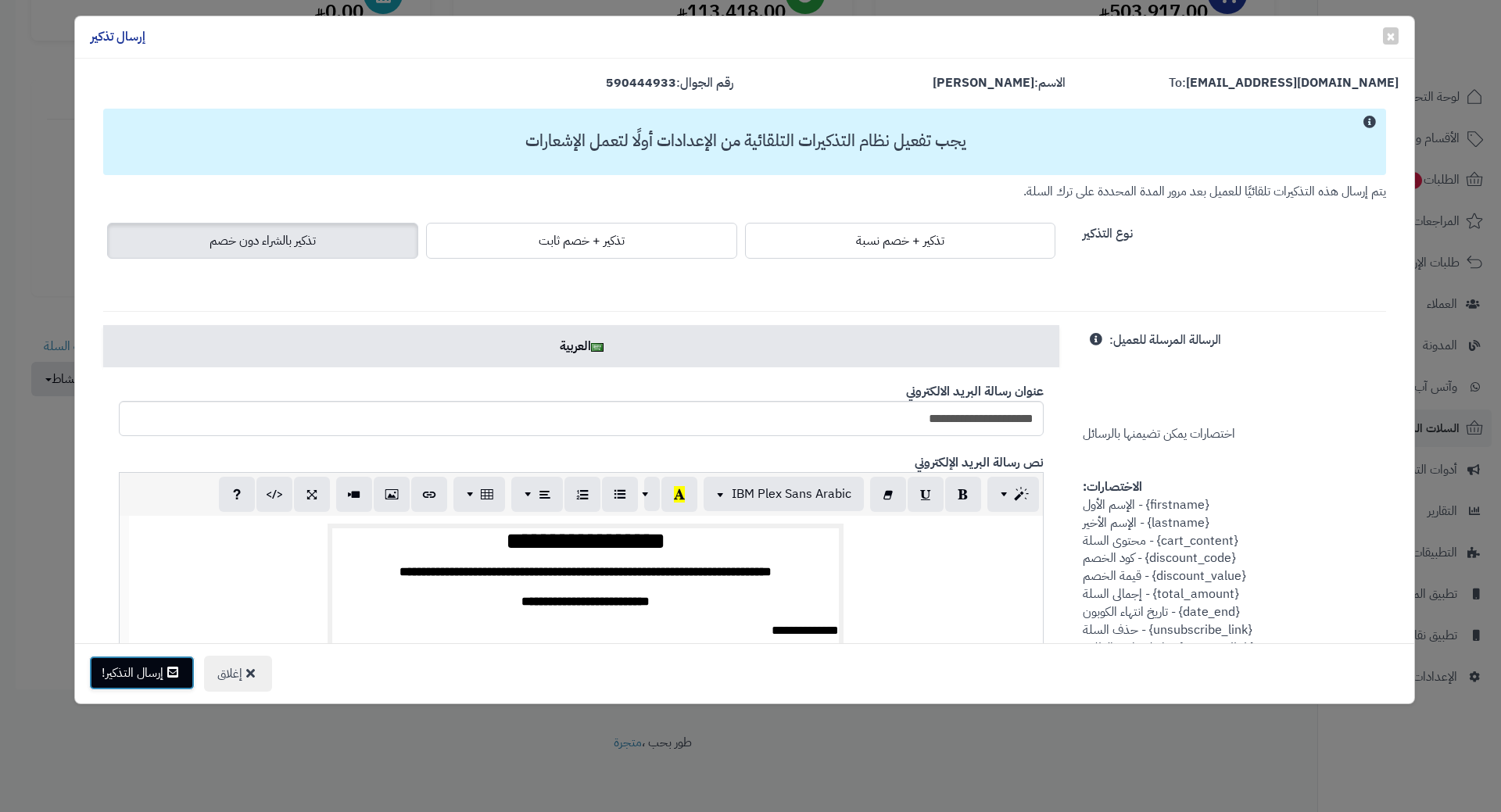
click at [158, 680] on button "إرسال التذكير!" at bounding box center [141, 673] width 105 height 34
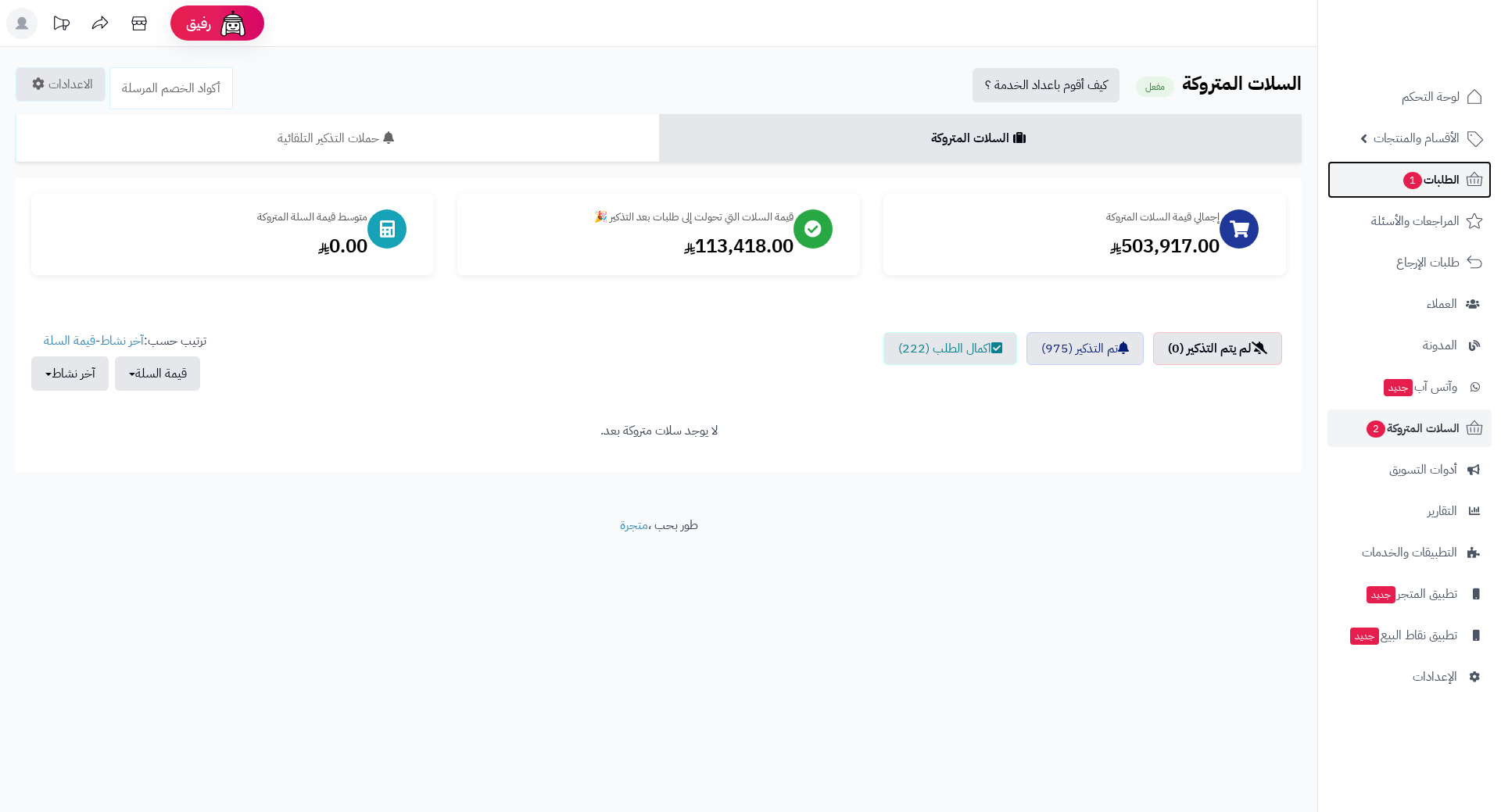
click at [1385, 170] on link "الطلبات 1" at bounding box center [1410, 179] width 164 height 38
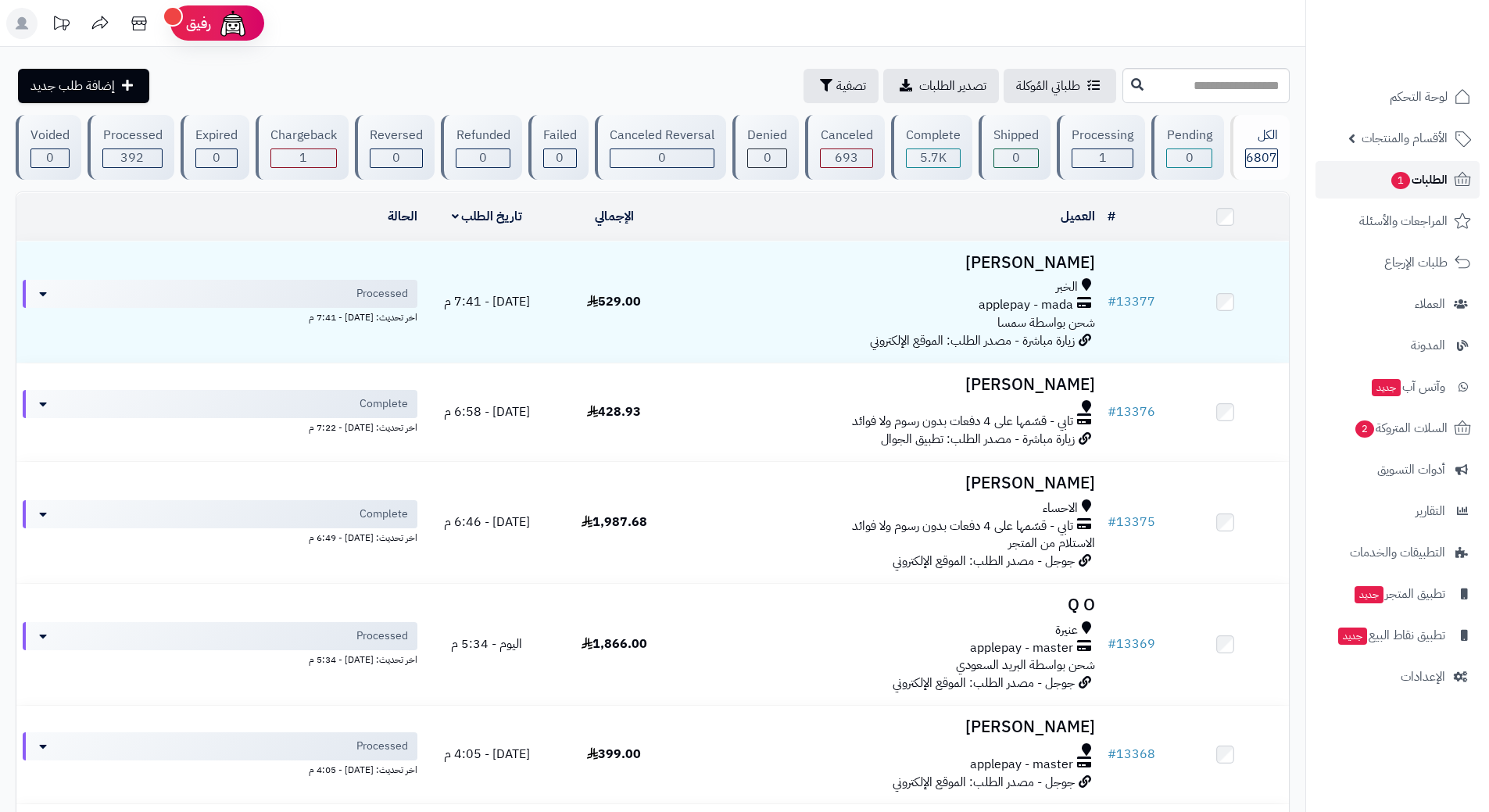
click at [1345, 173] on link "الطلبات 1" at bounding box center [1397, 179] width 164 height 38
drag, startPoint x: 0, startPoint y: 0, endPoint x: 1344, endPoint y: 173, distance: 1355.1
click at [1345, 173] on link "الطلبات 1" at bounding box center [1397, 179] width 164 height 38
click at [1331, 175] on link "الطلبات 1" at bounding box center [1397, 179] width 164 height 38
click at [1396, 181] on span "1" at bounding box center [1400, 180] width 19 height 17
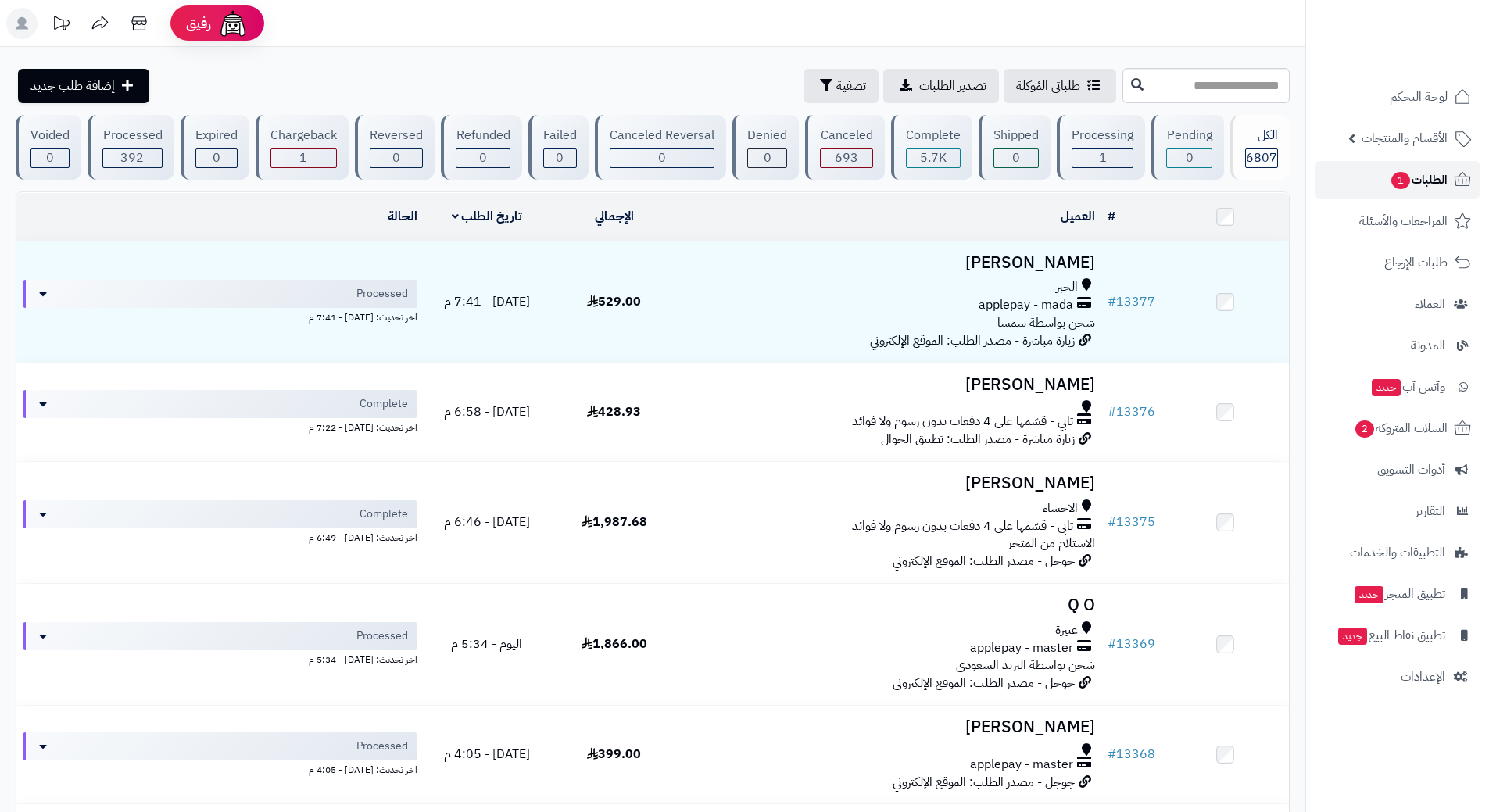
click at [1391, 183] on span "1" at bounding box center [1400, 180] width 19 height 17
click at [1354, 184] on link "الطلبات" at bounding box center [1397, 179] width 164 height 38
